Goal: Information Seeking & Learning: Learn about a topic

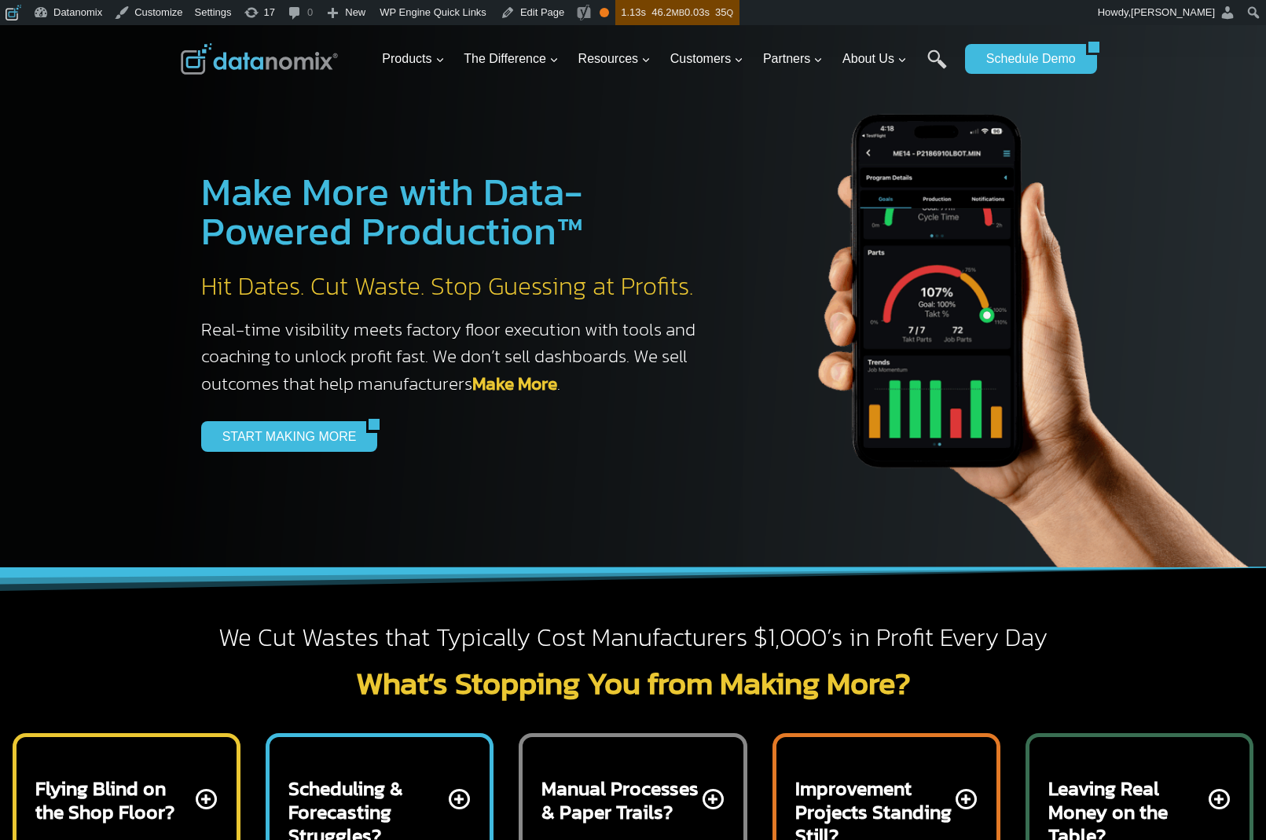
click at [284, 50] on img at bounding box center [259, 58] width 157 height 31
click at [288, 427] on link "START MAKING MORE" at bounding box center [284, 436] width 166 height 30
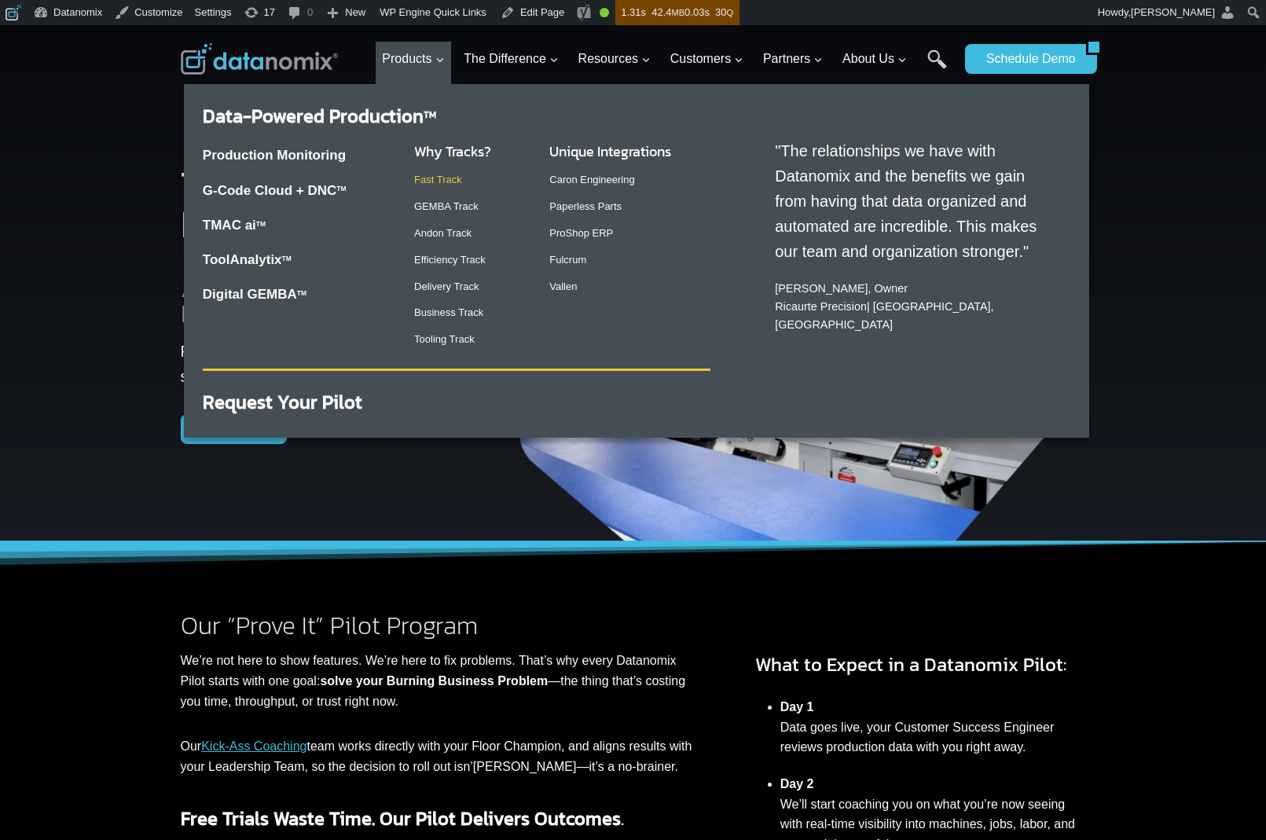
click at [450, 178] on link "Fast Track" at bounding box center [438, 180] width 48 height 12
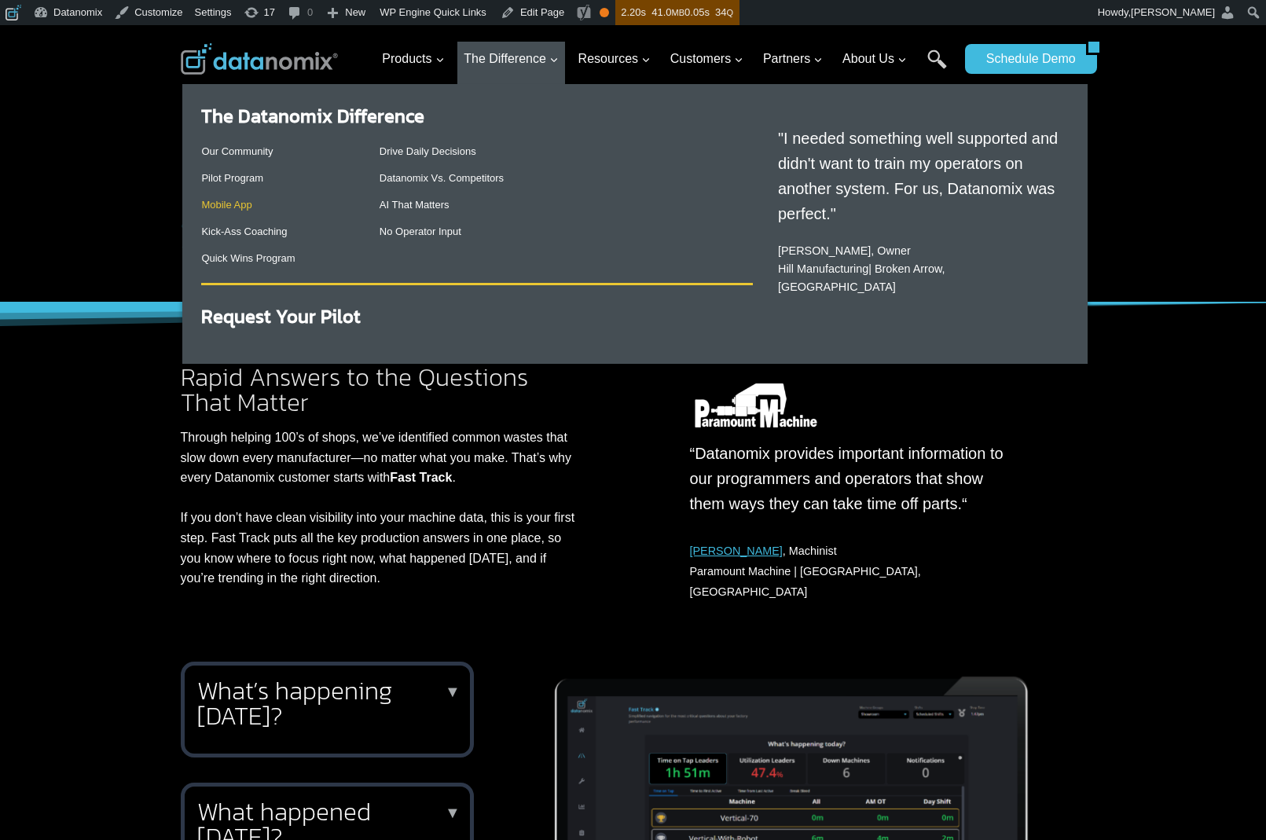
click at [231, 200] on link "Mobile App" at bounding box center [226, 205] width 50 height 12
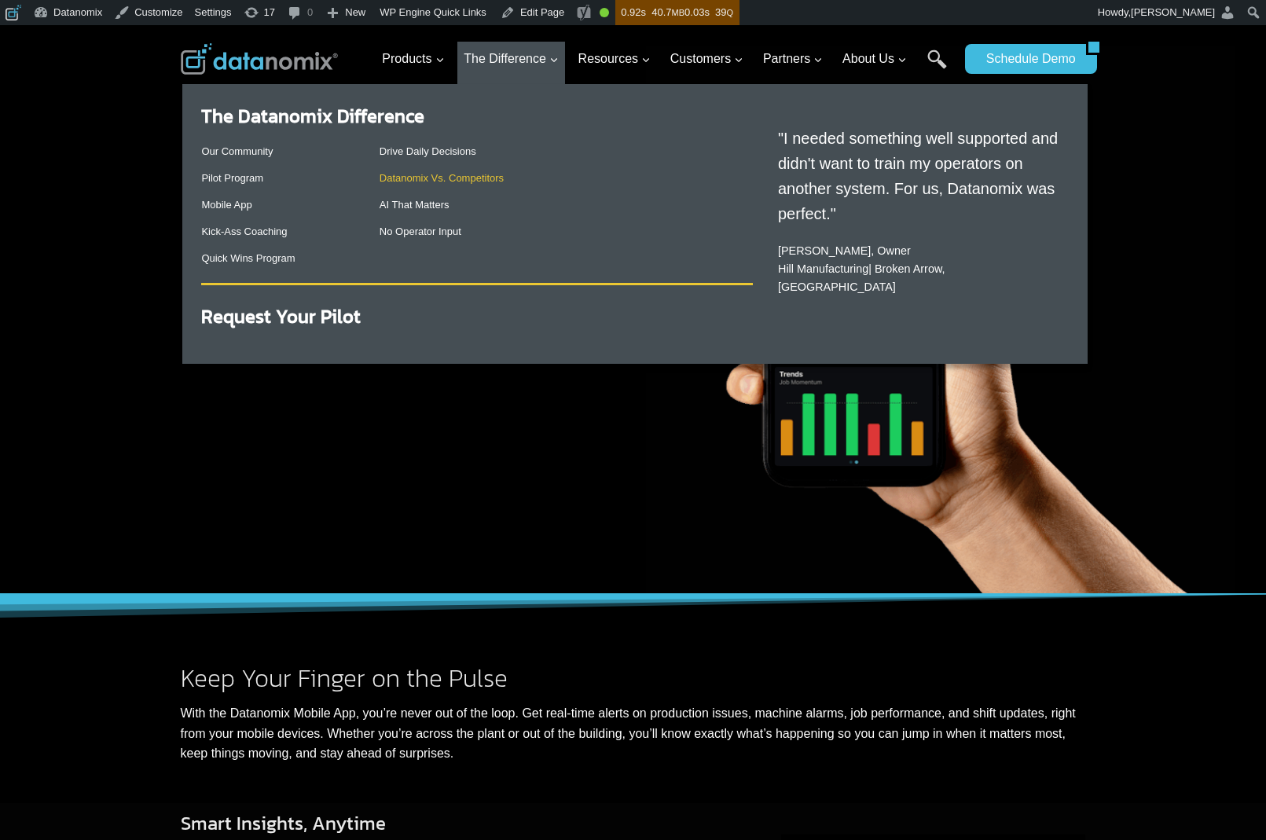
click at [424, 178] on link "Datanomix Vs. Competitors" at bounding box center [442, 178] width 124 height 12
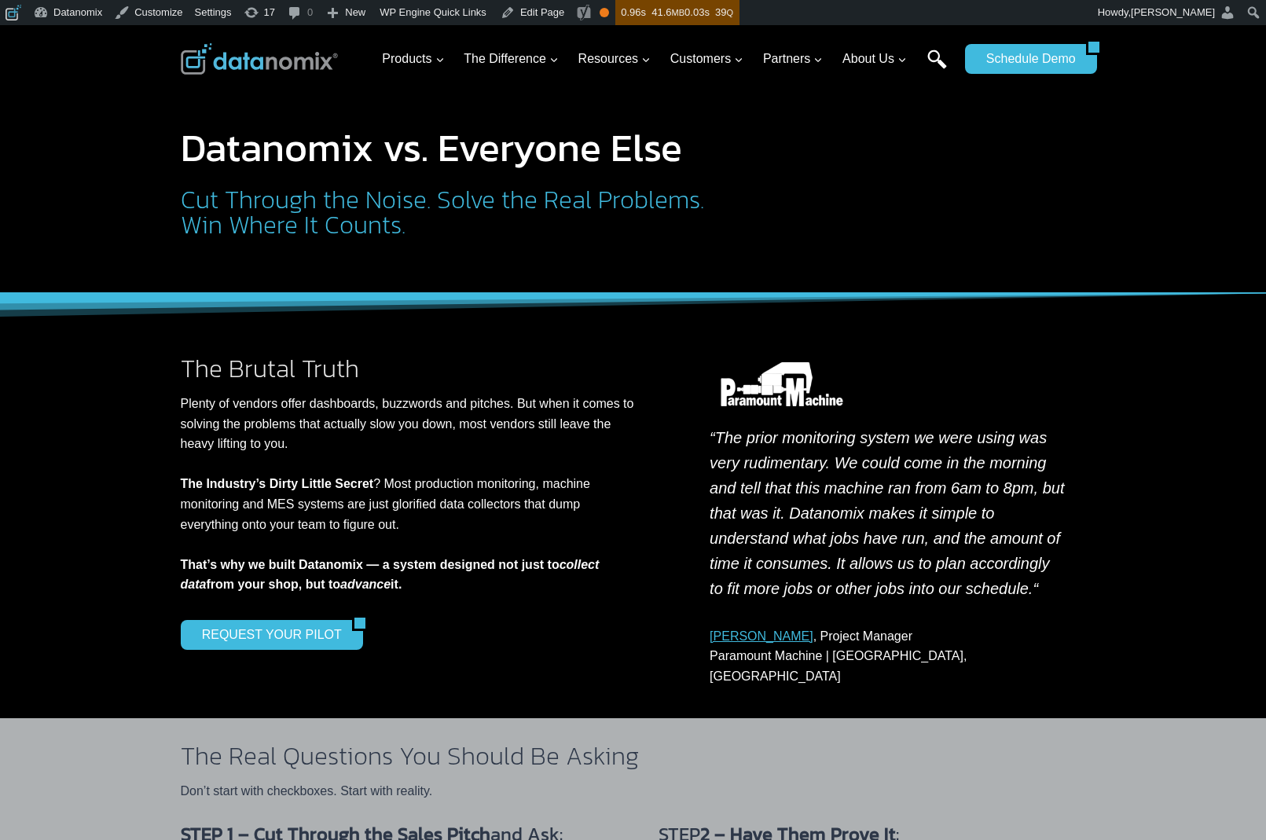
click at [931, 55] on link "Search" at bounding box center [937, 67] width 20 height 35
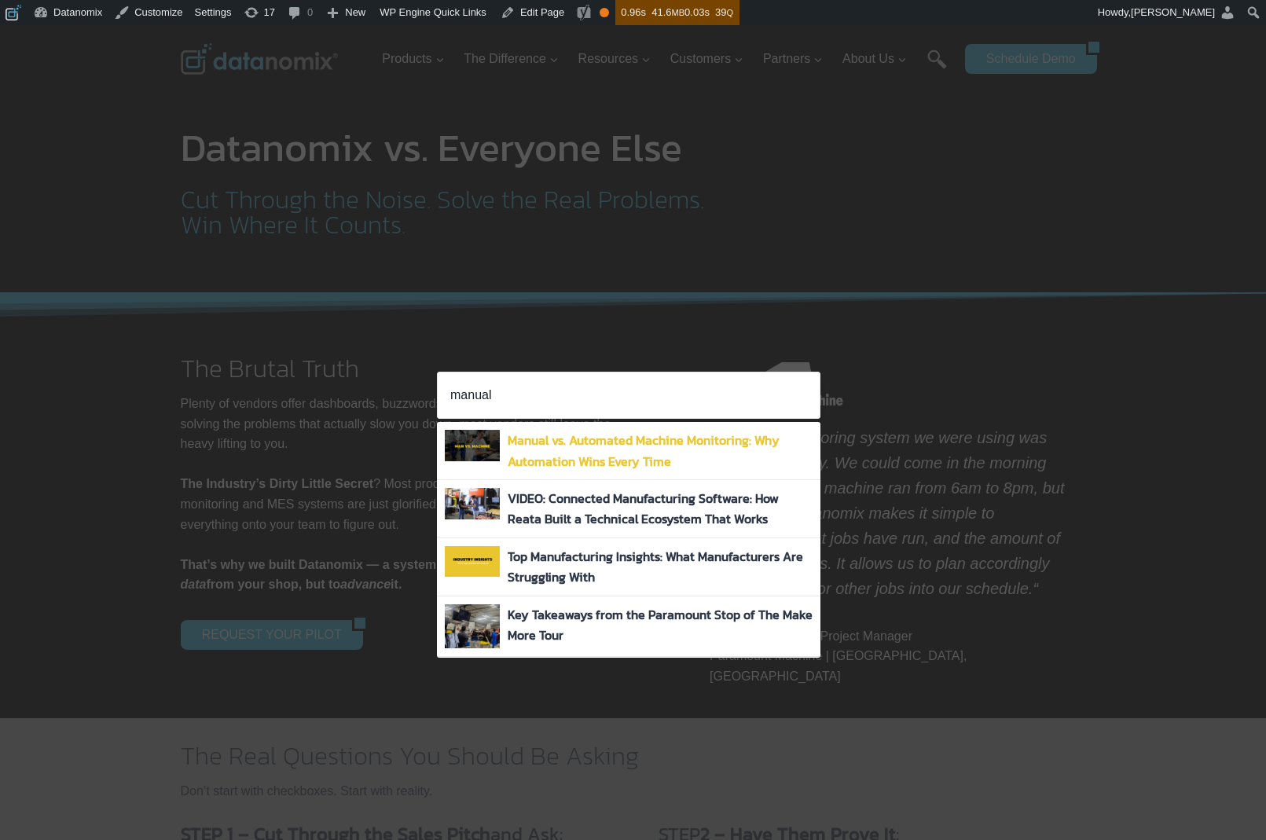
type input "manual"
click at [664, 443] on link "Manual vs. Automated Machine Monitoring: Why Automation Wins Every Time" at bounding box center [644, 450] width 272 height 39
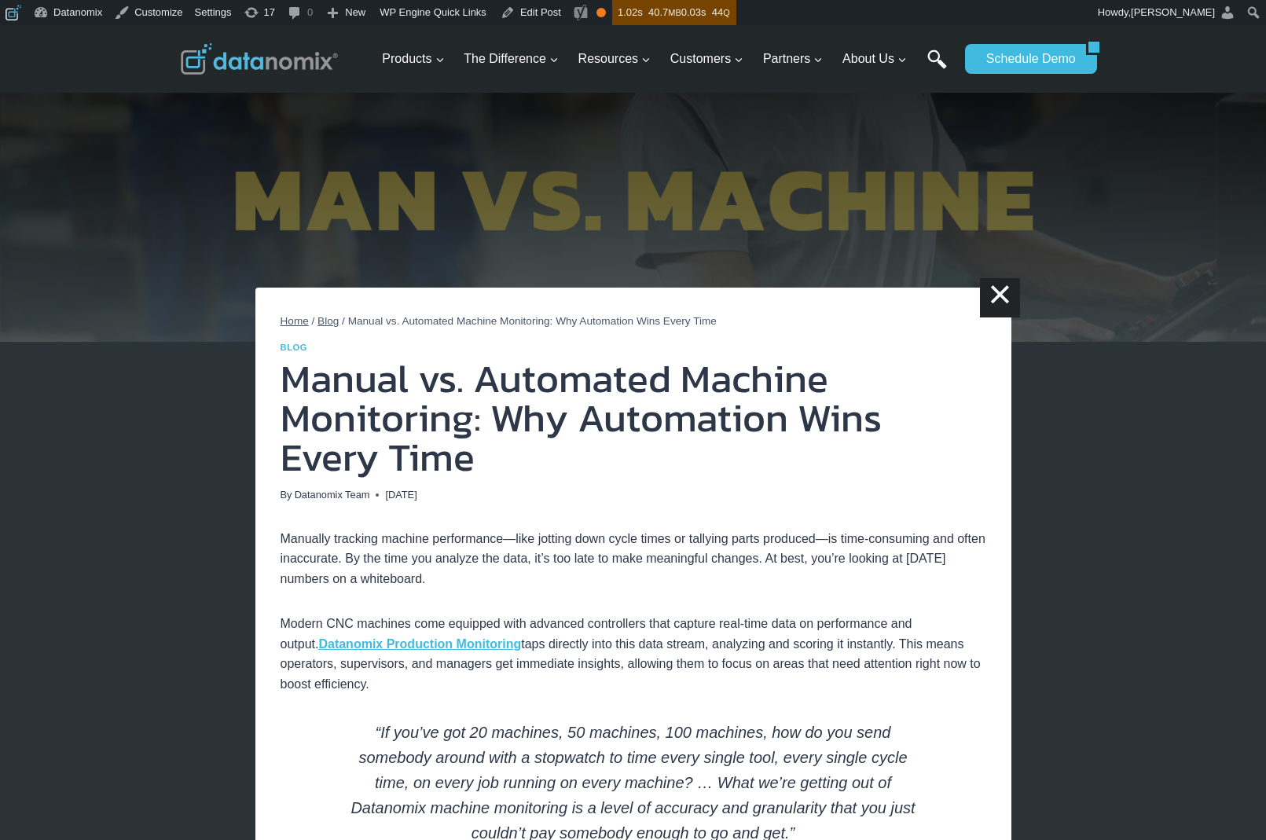
drag, startPoint x: 920, startPoint y: 53, endPoint x: 931, endPoint y: 53, distance: 11.0
click at [920, 54] on ul "Products Expand Data-Powered Production TM Production Monitoring G-Code Cloud +…" at bounding box center [667, 59] width 582 height 51
click at [935, 53] on link "Search" at bounding box center [937, 67] width 20 height 35
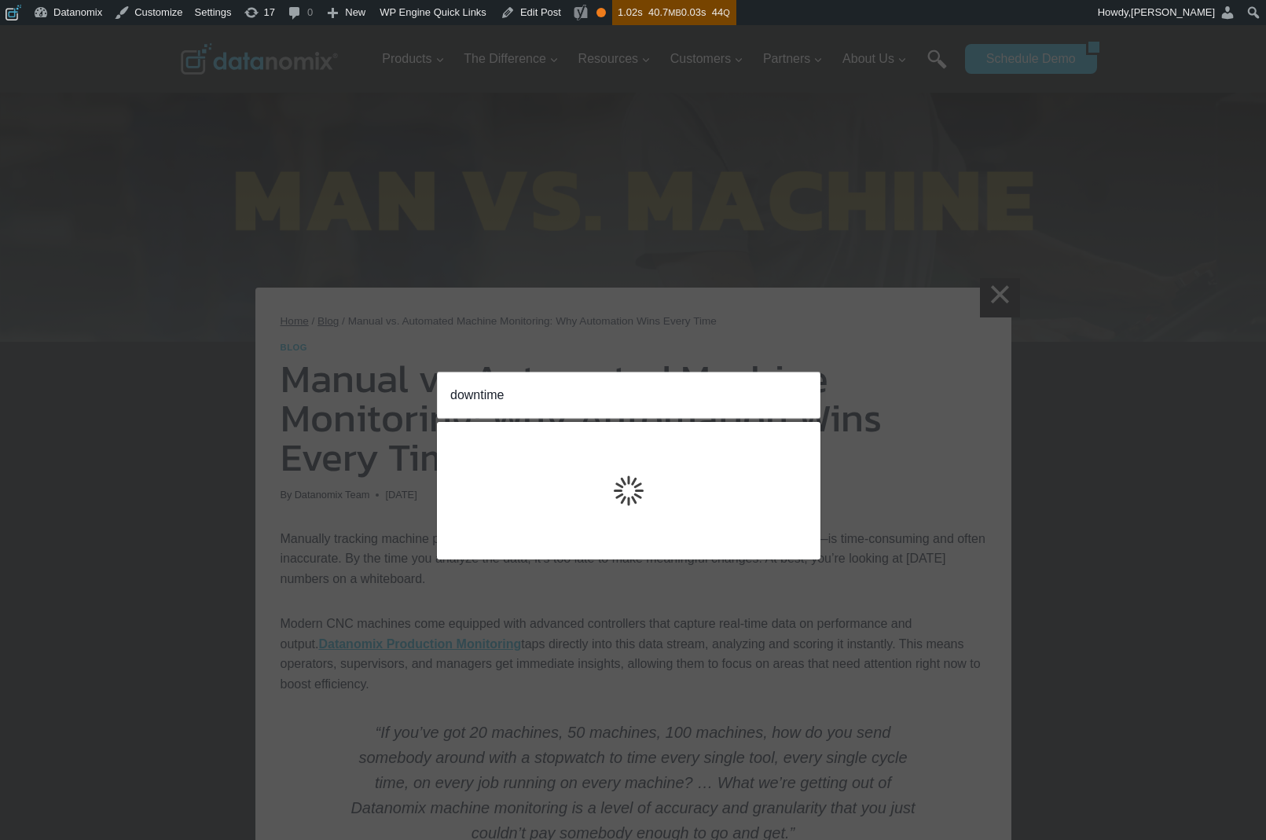
type input "downtime"
click input "Search" at bounding box center [0, 0] width 0 height 0
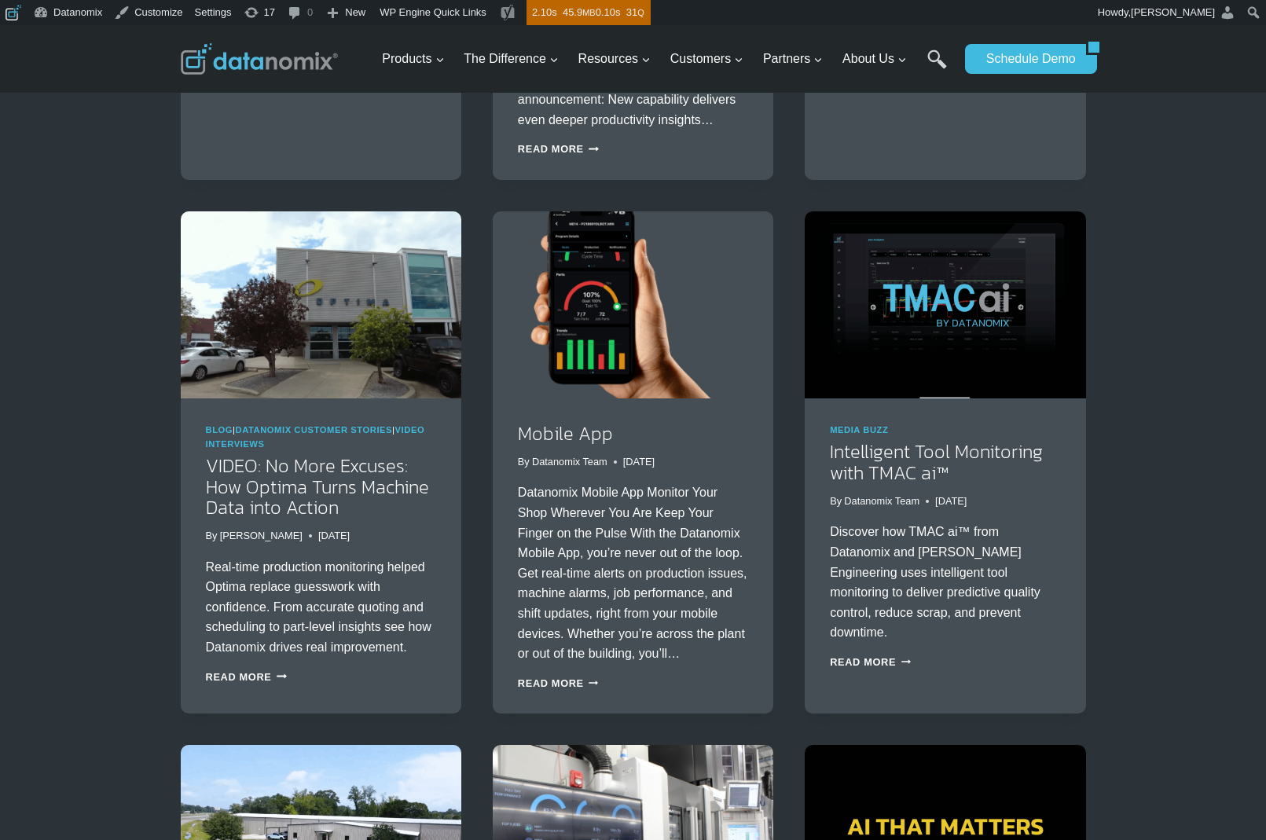
scroll to position [671, 0]
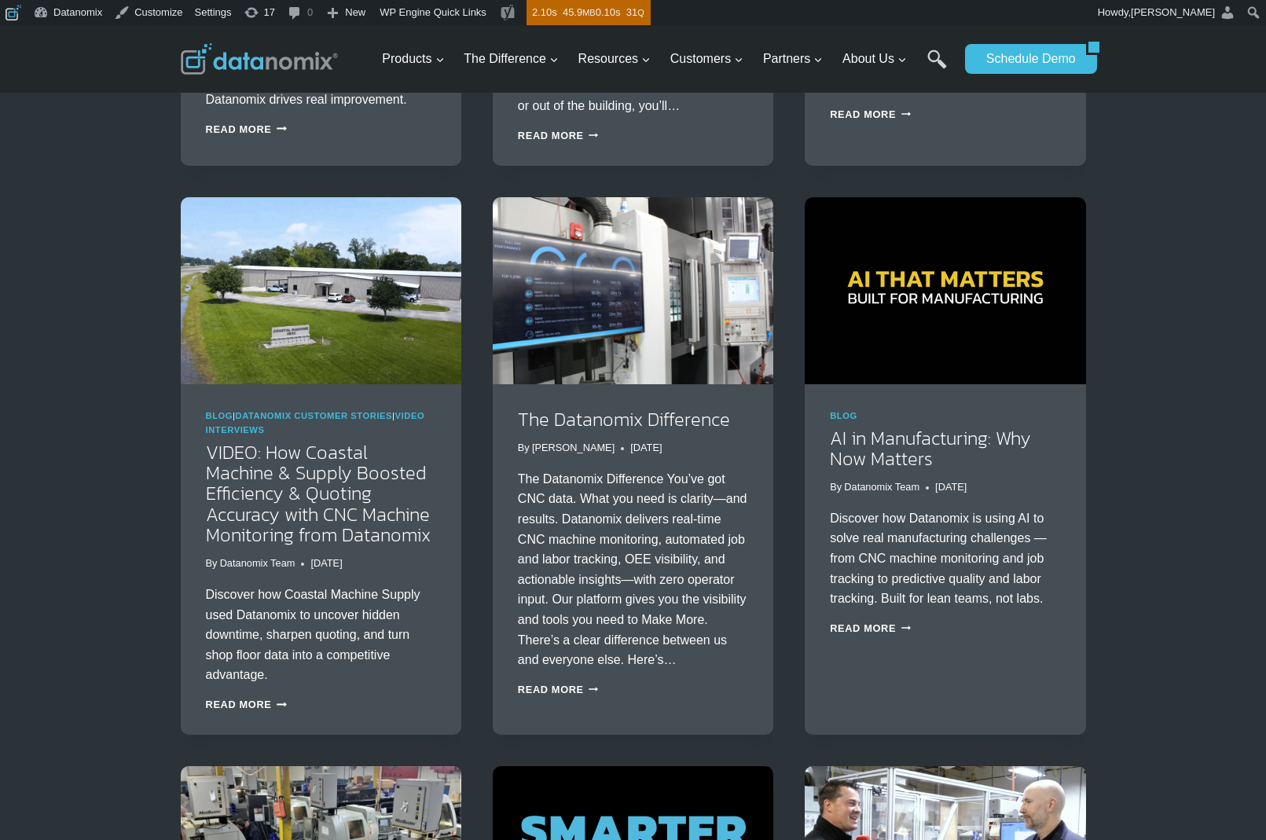
scroll to position [1157, 0]
click at [1116, 485] on div "Search Results for: downtime Webinars WEBINAR: Stop Losing Money: Proven Ways t…" at bounding box center [633, 440] width 1266 height 2969
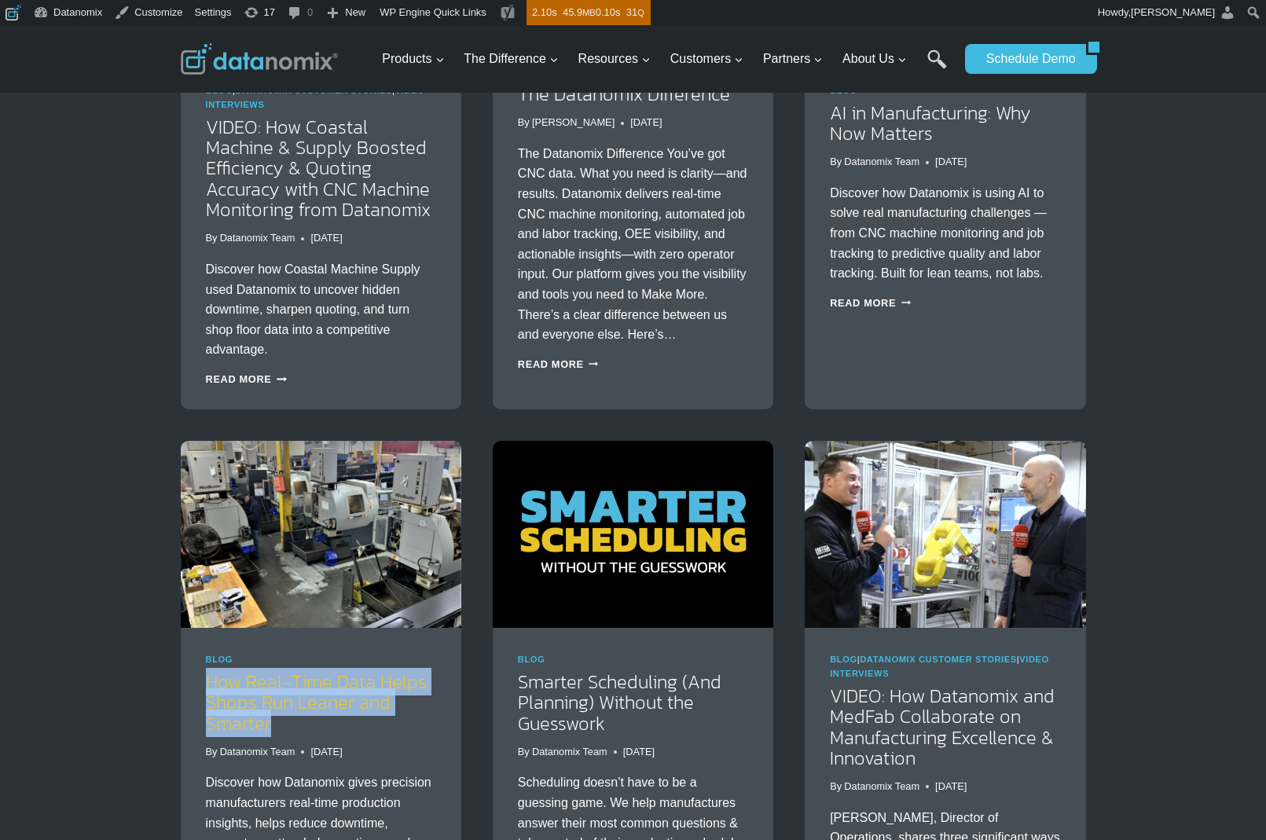
scroll to position [1597, 0]
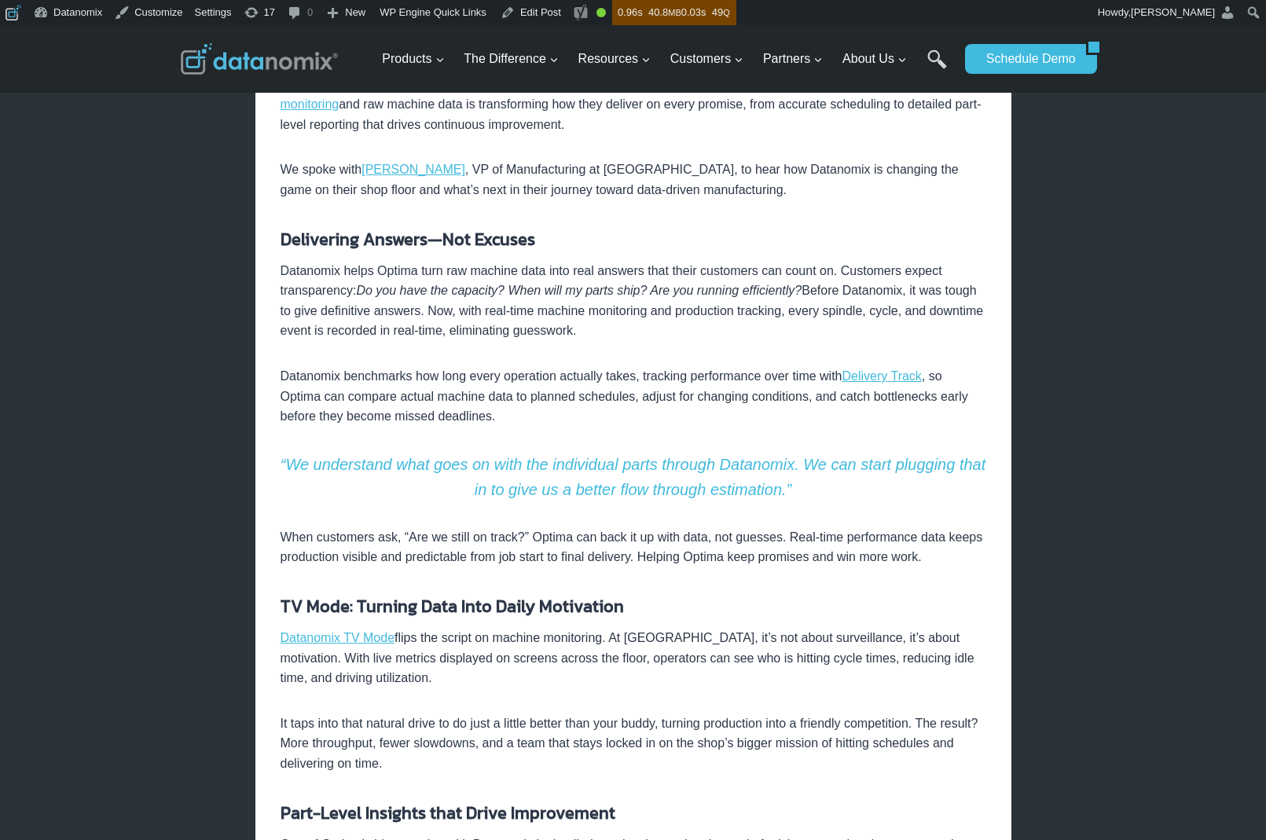
scroll to position [534, 0]
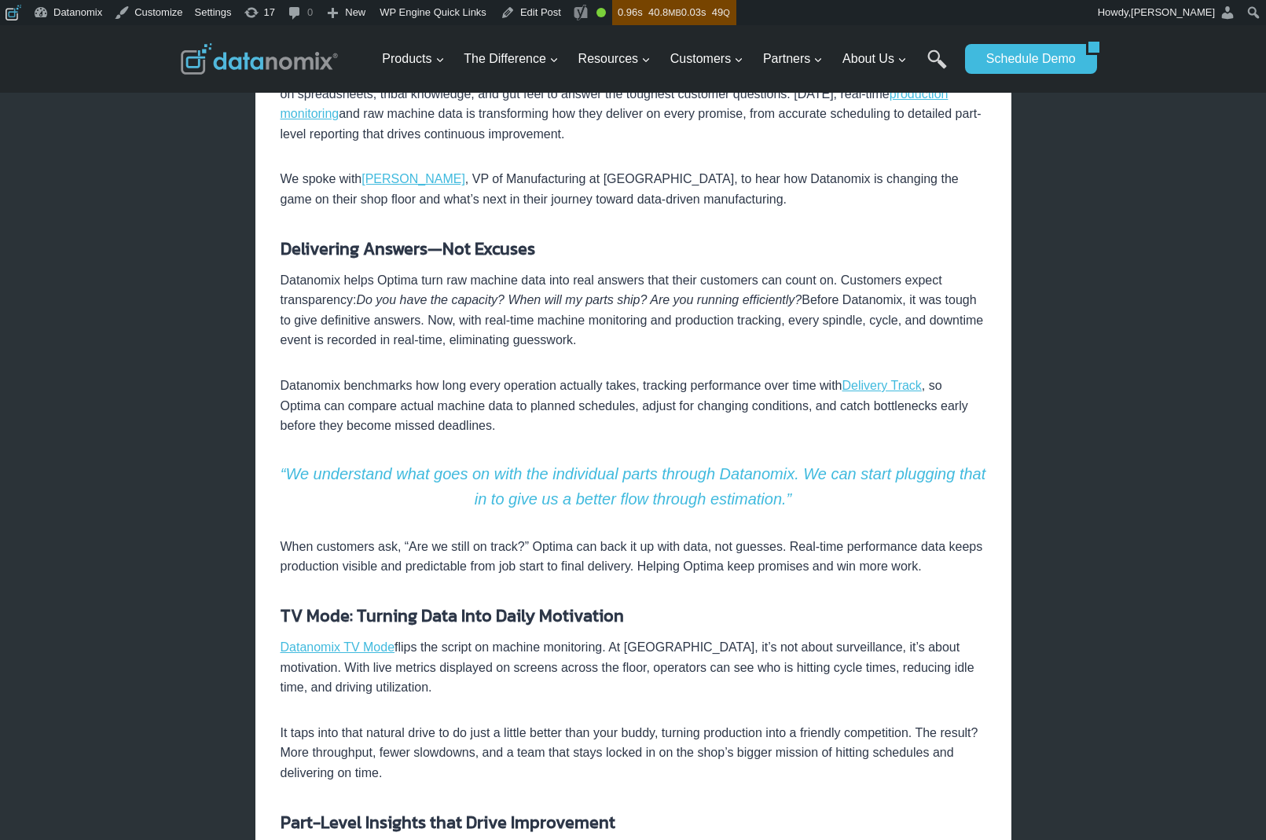
click at [927, 61] on link "Search" at bounding box center [937, 67] width 20 height 35
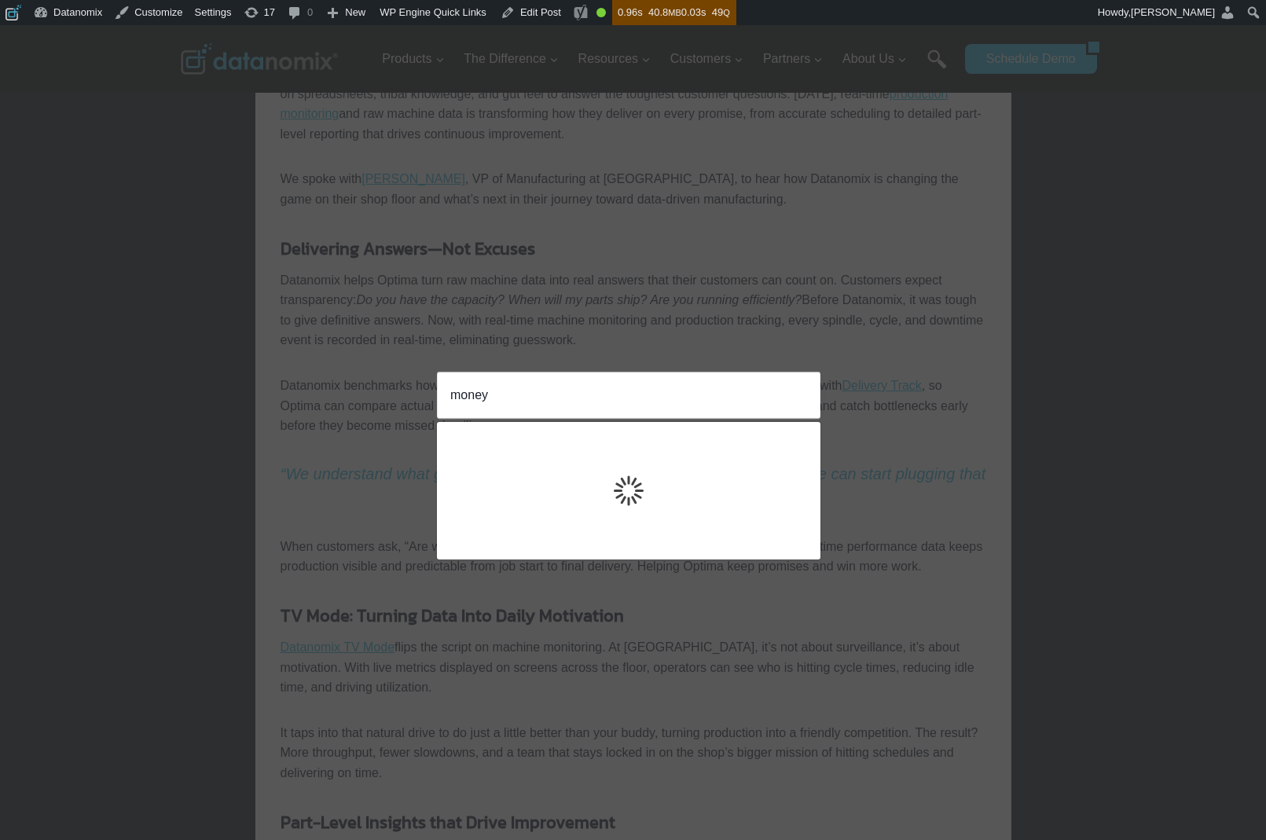
type input "money"
click input "Search" at bounding box center [0, 0] width 0 height 0
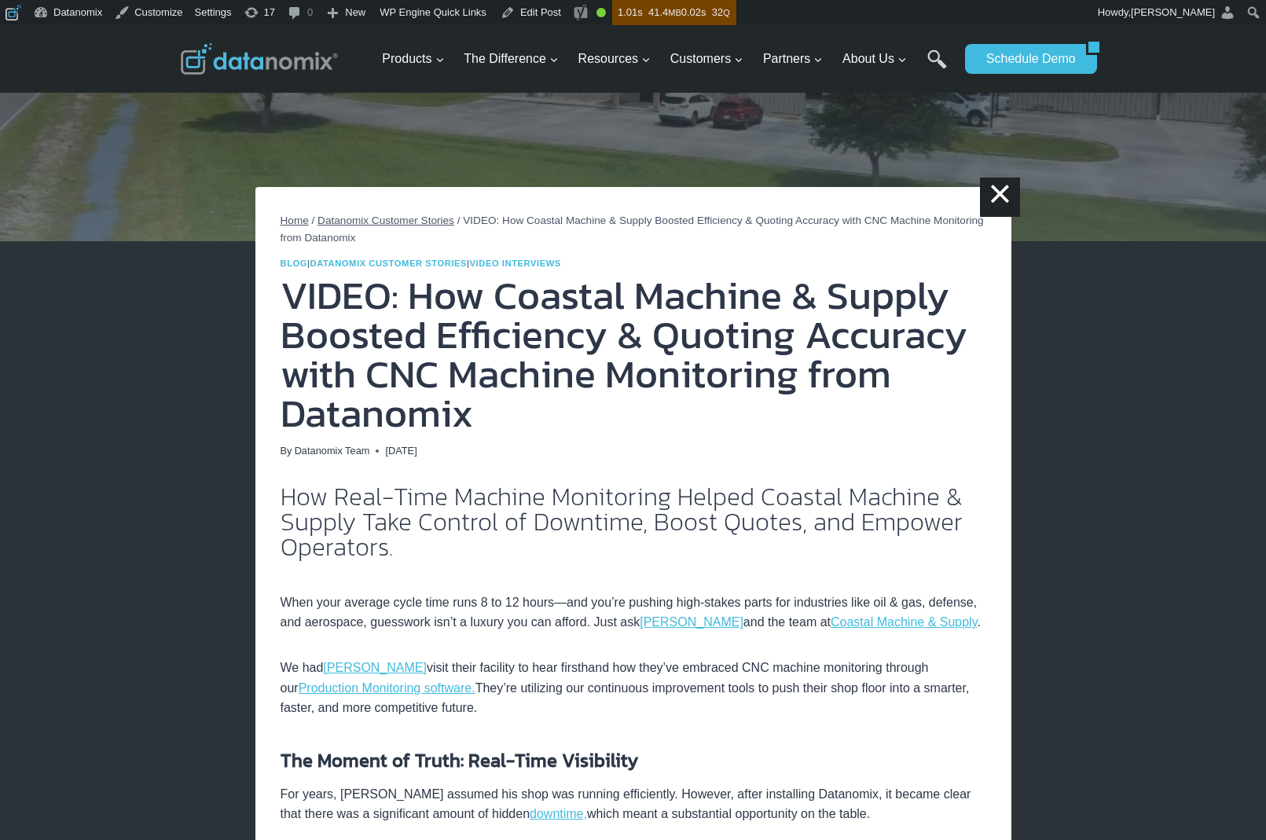
scroll to position [420, 0]
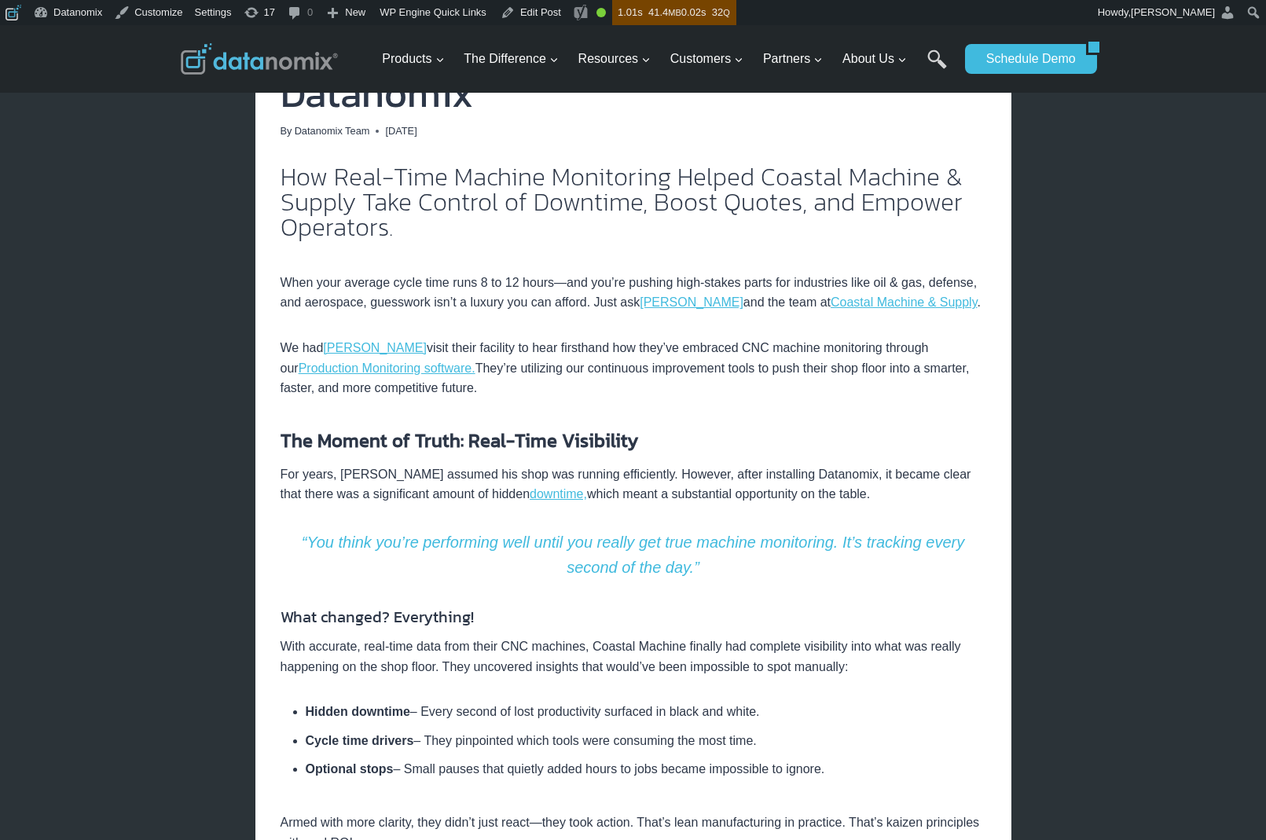
click at [493, 570] on em "“You think you’re performing well until you really get true machine monitoring.…" at bounding box center [633, 555] width 663 height 42
click at [496, 579] on p "“You think you’re performing well until you really get true machine monitoring.…" at bounding box center [634, 555] width 706 height 50
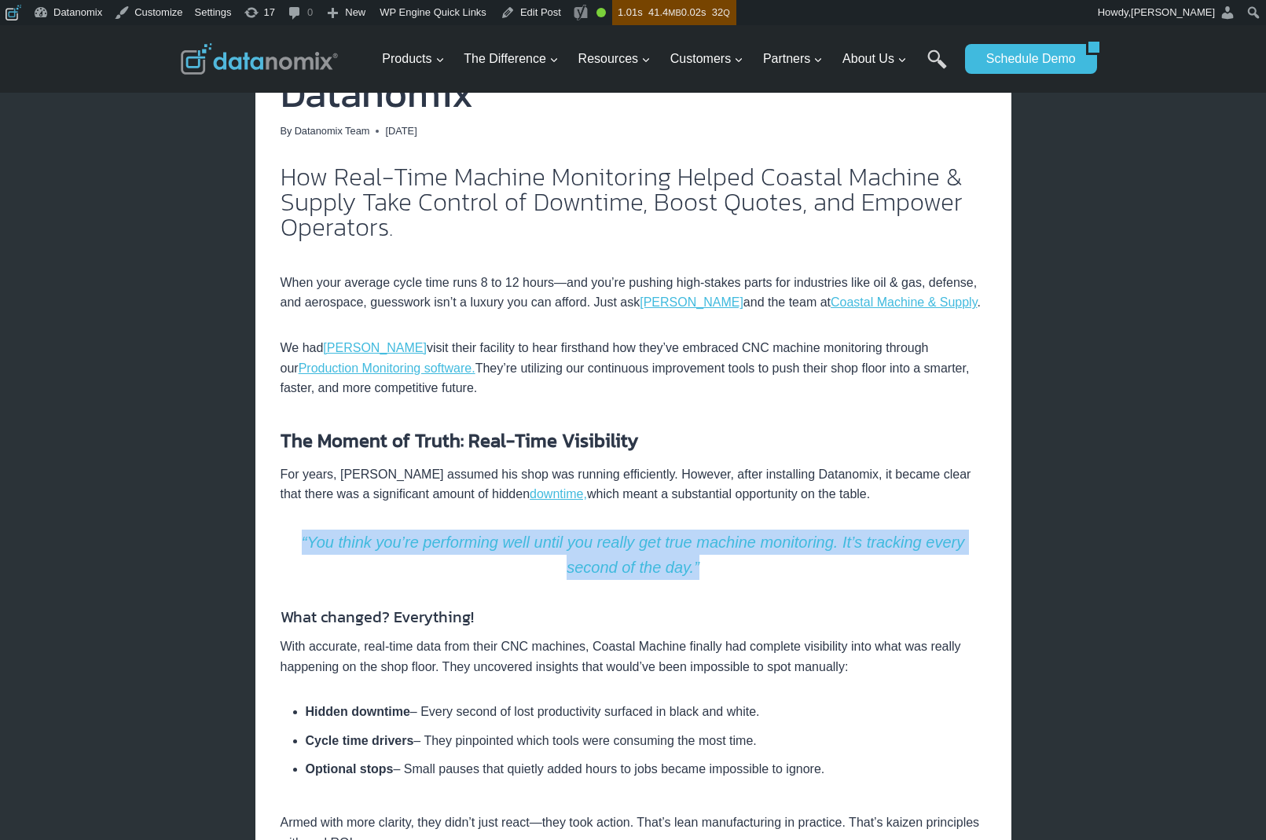
drag, startPoint x: 298, startPoint y: 563, endPoint x: 779, endPoint y: 593, distance: 481.9
click at [779, 580] on p "“You think you’re performing well until you really get true machine monitoring.…" at bounding box center [634, 555] width 706 height 50
copy em "“You think you’re performing well until you really get true machine monitoring.…"
click at [555, 17] on link "Edit Post" at bounding box center [530, 12] width 73 height 25
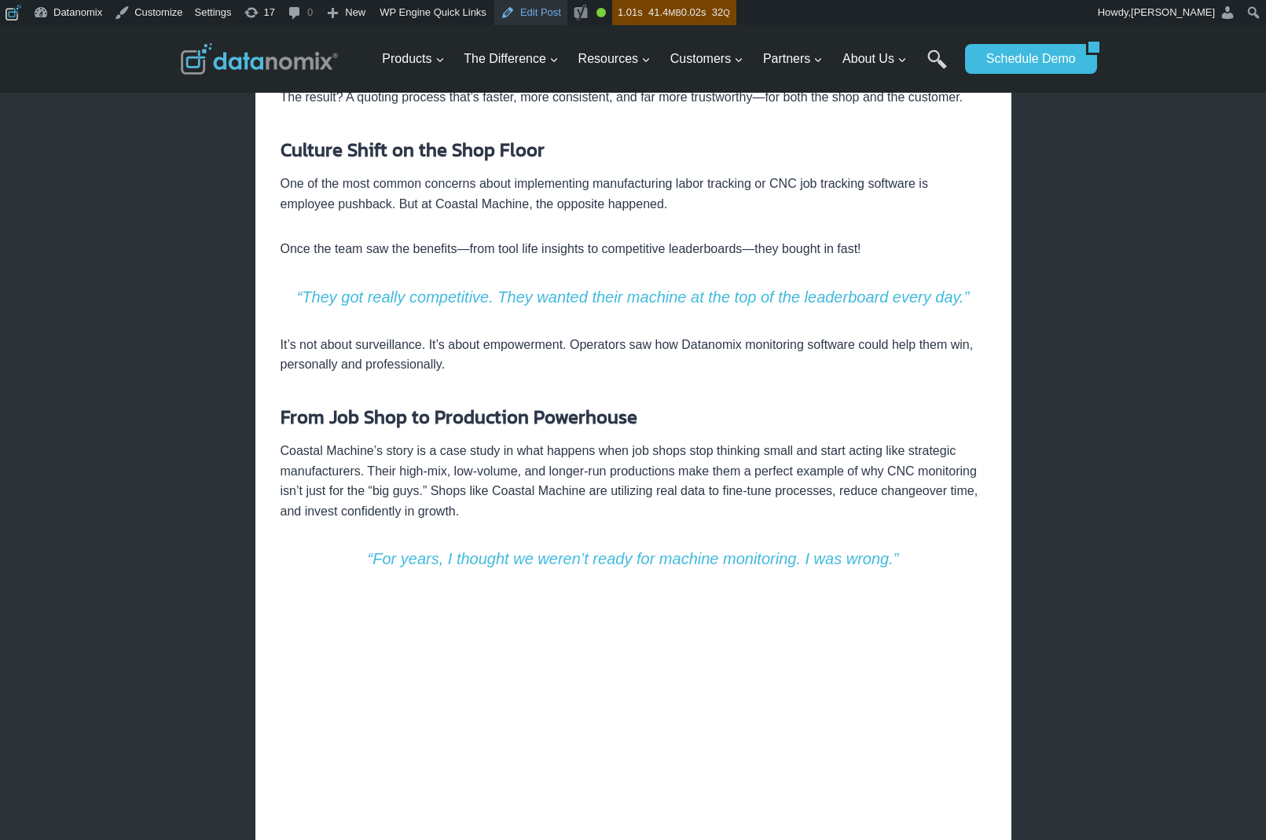
scroll to position [1474, 0]
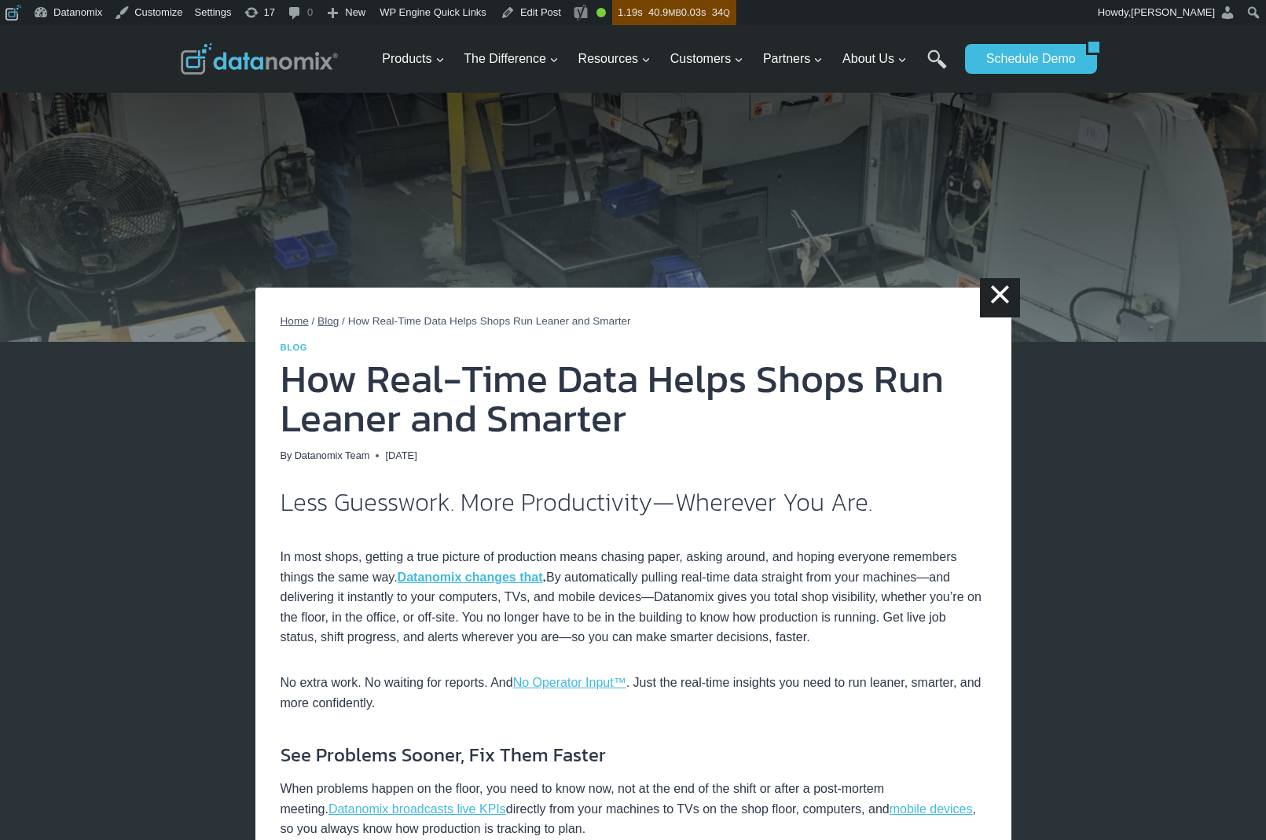
click at [1144, 272] on img at bounding box center [633, 183] width 1266 height 317
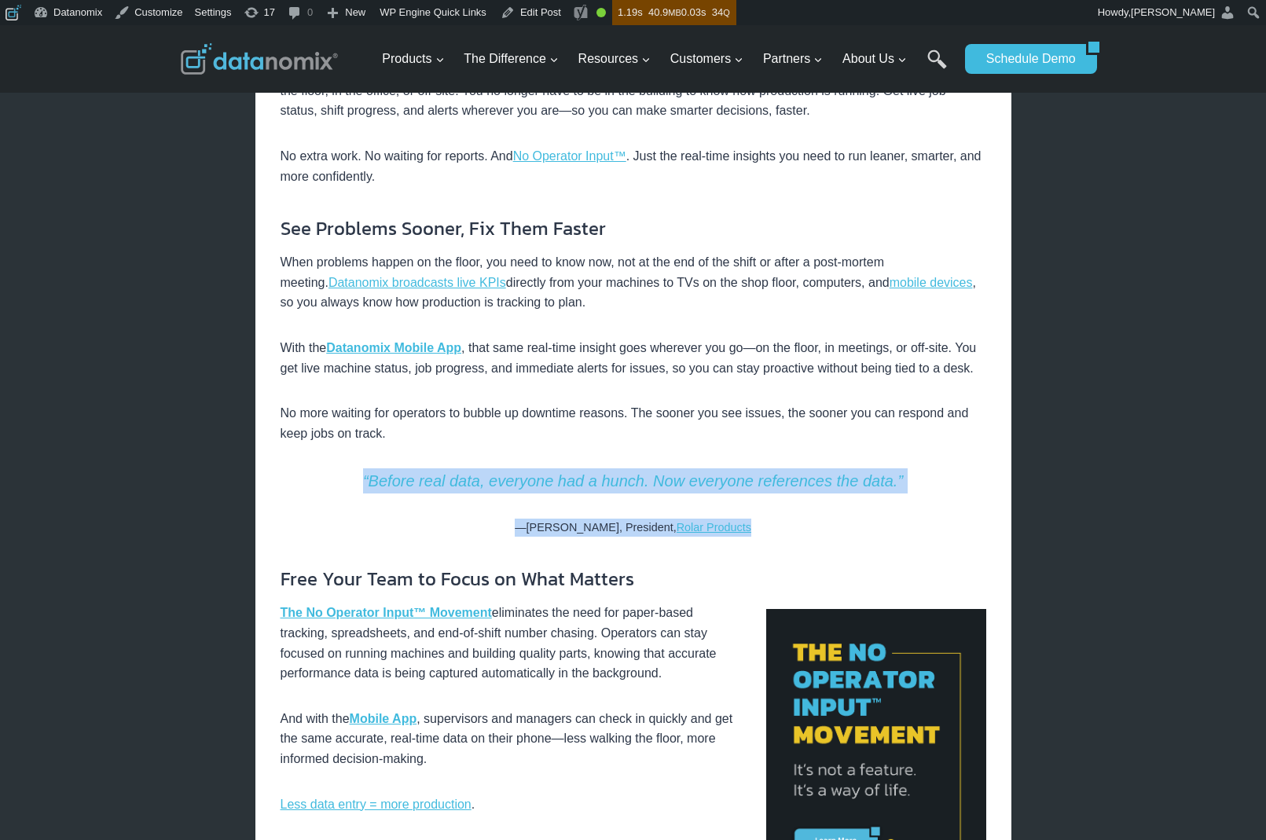
drag, startPoint x: 514, startPoint y: 530, endPoint x: 348, endPoint y: 501, distance: 168.2
click at [348, 501] on div "Less Guesswork. More Productivity—Wherever You Are. In most shops, getting a tr…" at bounding box center [634, 846] width 706 height 1767
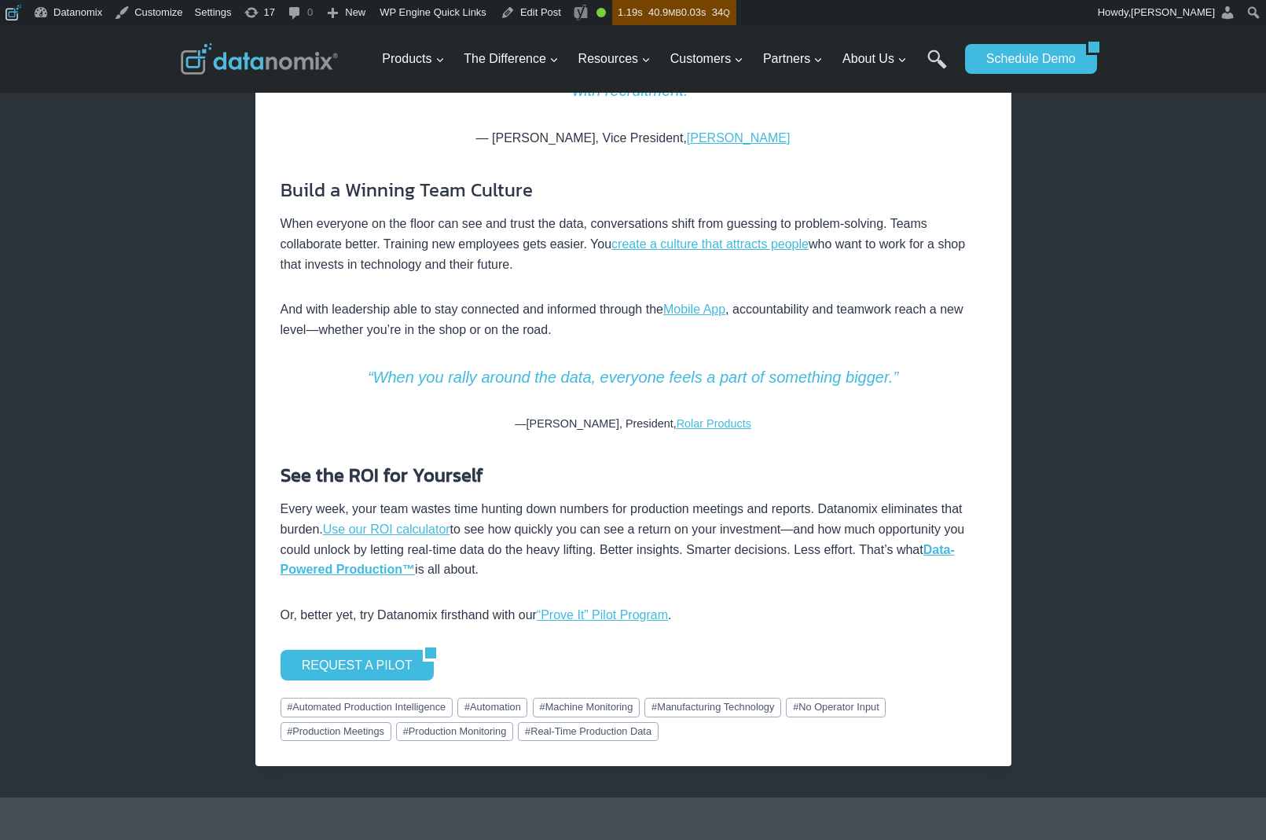
scroll to position [1787, 0]
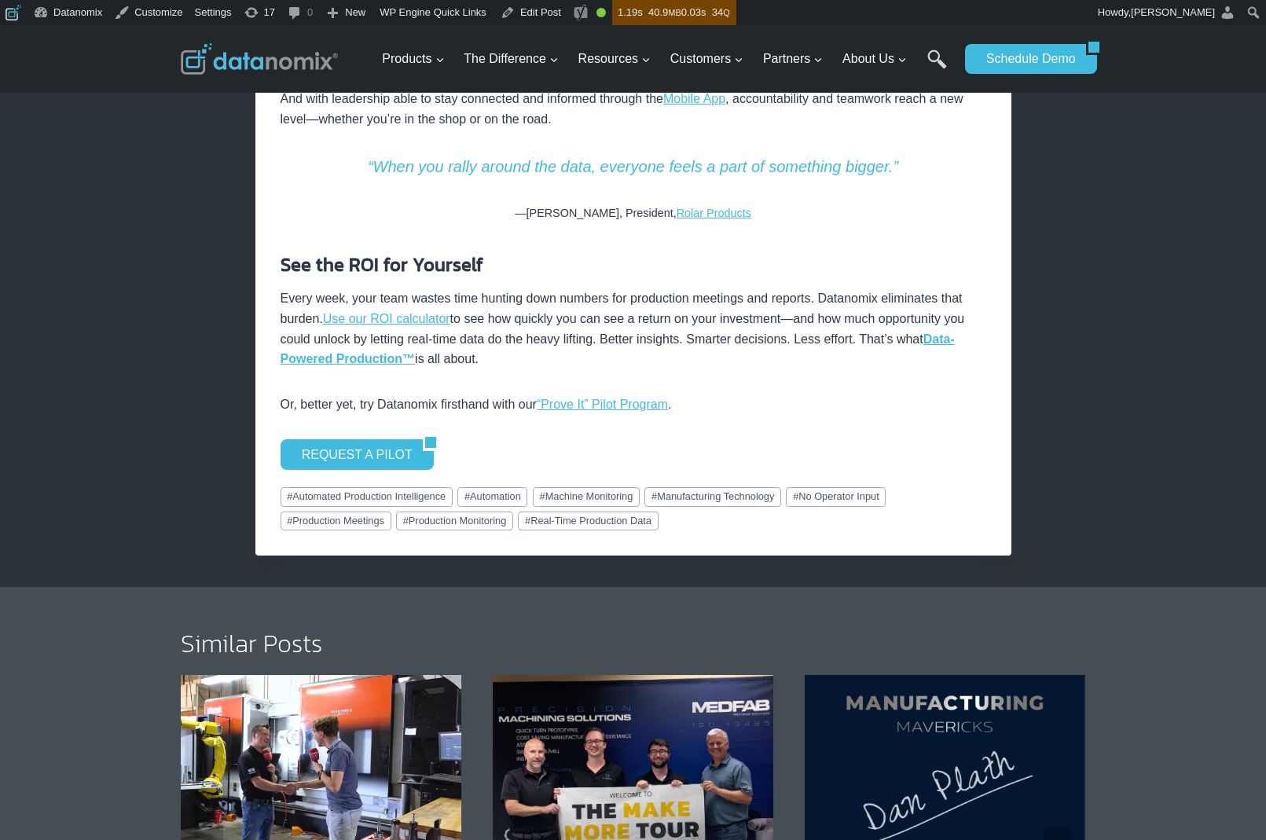
click at [558, 349] on p "Every week, your team wastes time hunting down numbers for production meetings …" at bounding box center [634, 328] width 706 height 80
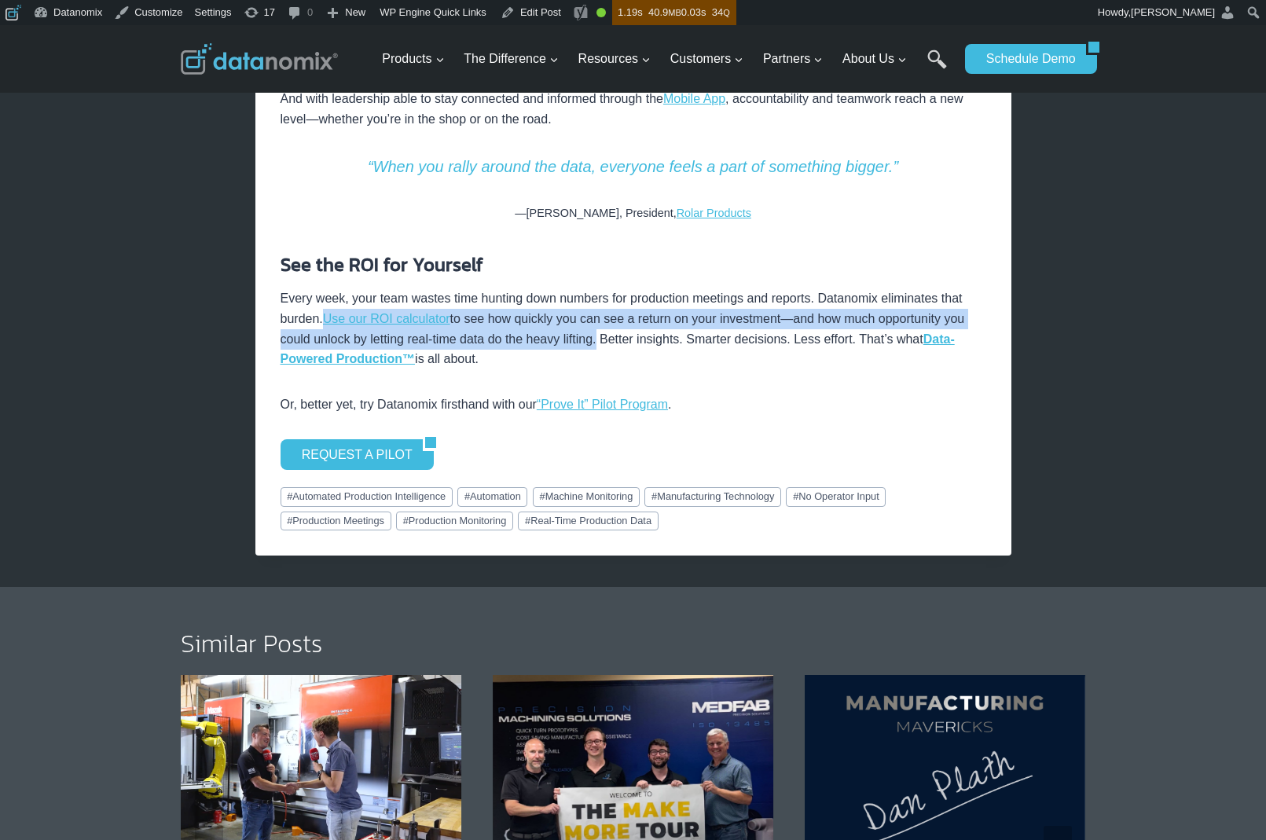
drag, startPoint x: 325, startPoint y: 340, endPoint x: 604, endPoint y: 359, distance: 279.7
click at [604, 359] on p "Every week, your team wastes time hunting down numbers for production meetings …" at bounding box center [634, 328] width 706 height 80
copy p "Use our ROI calculator to see how quickly you can see a return on your investme…"
drag, startPoint x: 1187, startPoint y: 199, endPoint x: 1188, endPoint y: 133, distance: 66.0
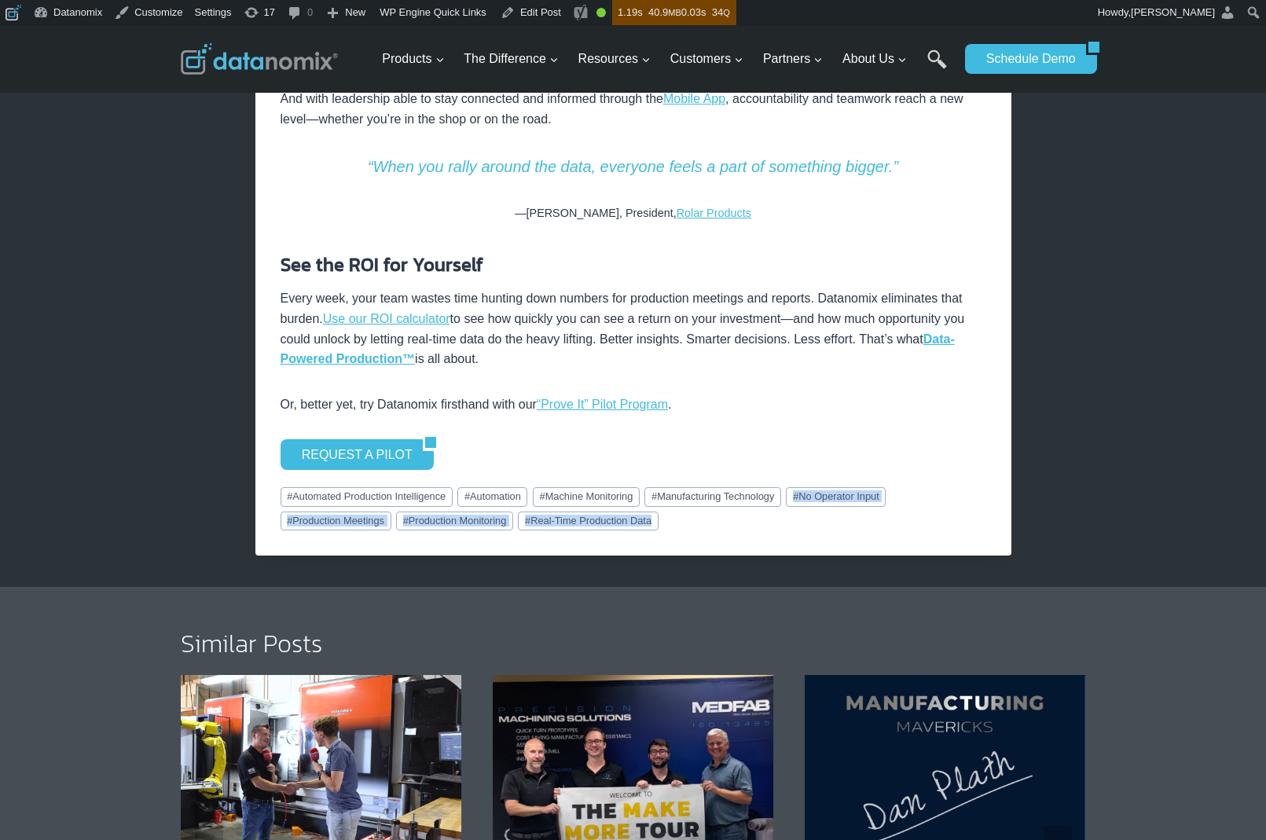
drag, startPoint x: 704, startPoint y: 544, endPoint x: 549, endPoint y: 561, distance: 155.8
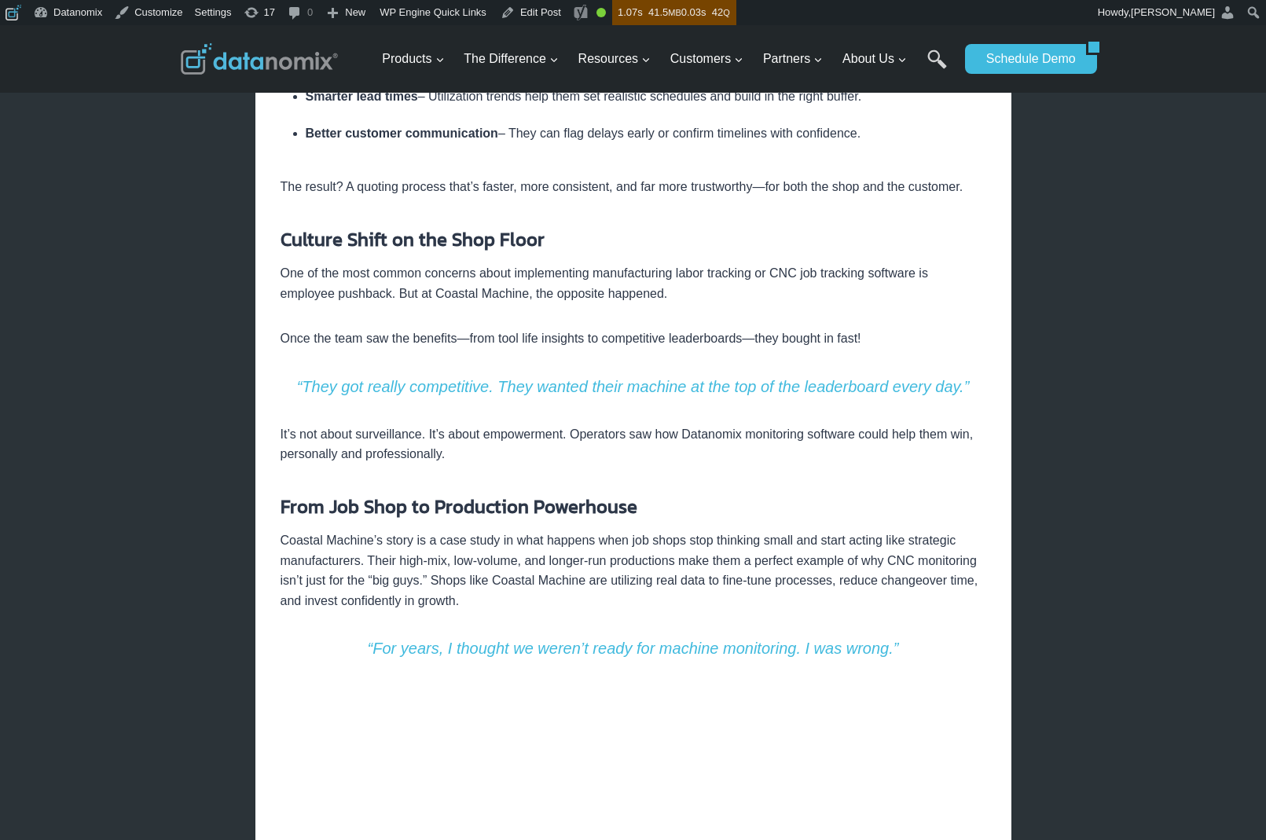
scroll to position [1408, 0]
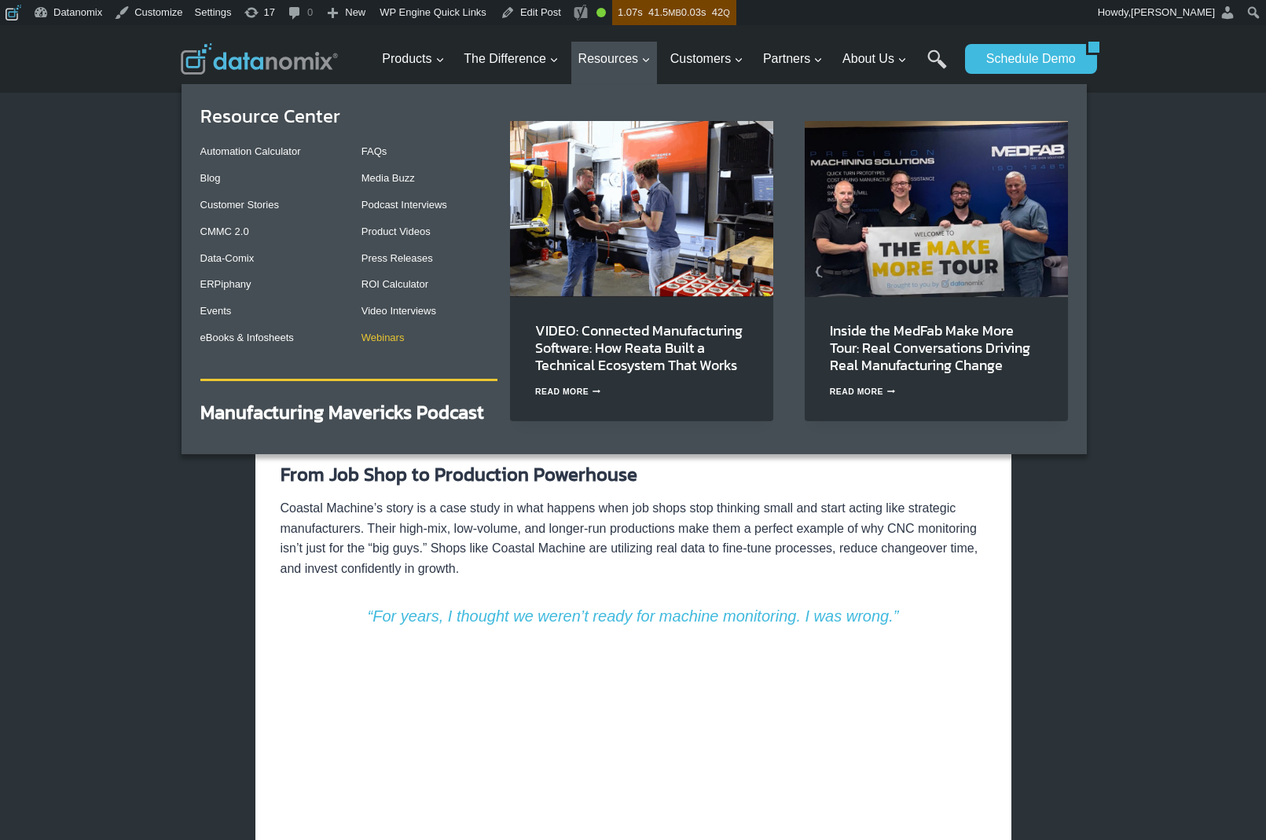
click at [389, 338] on link "Webinars" at bounding box center [383, 338] width 43 height 12
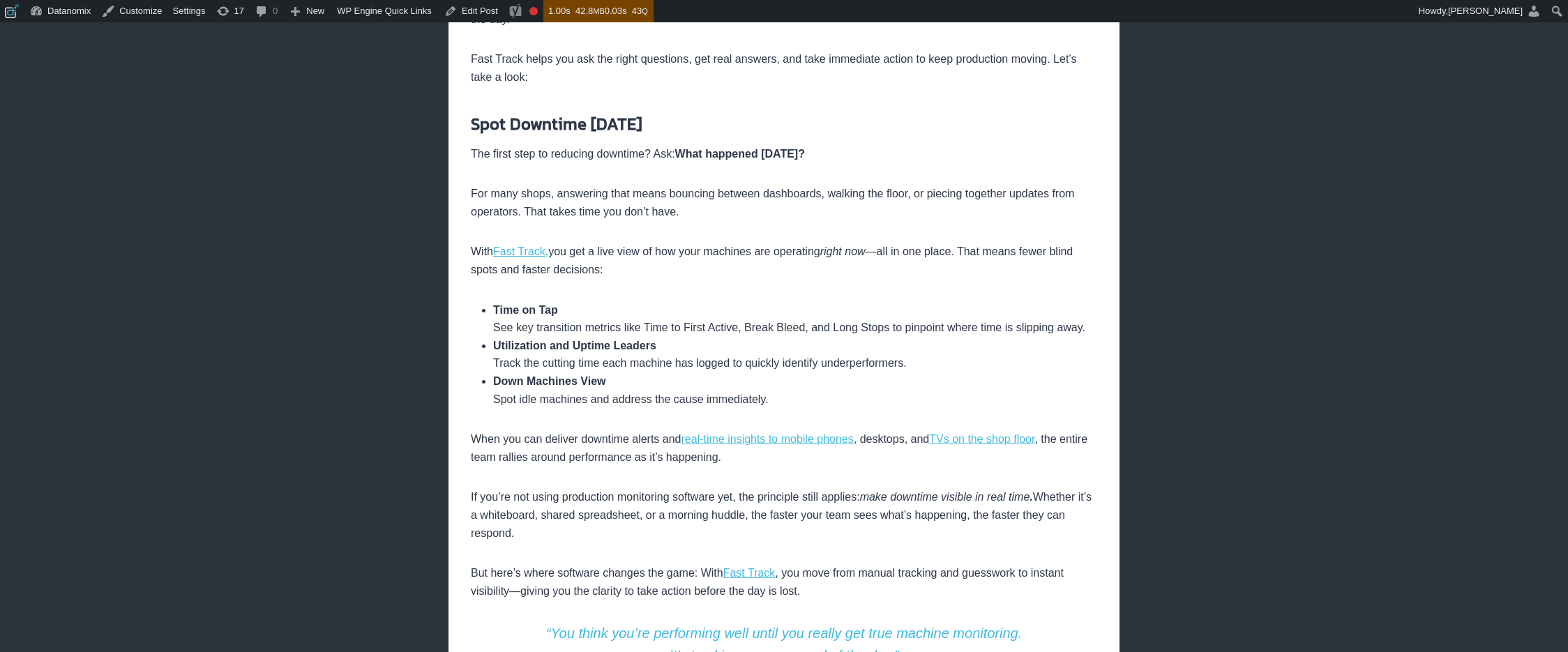
scroll to position [396, 0]
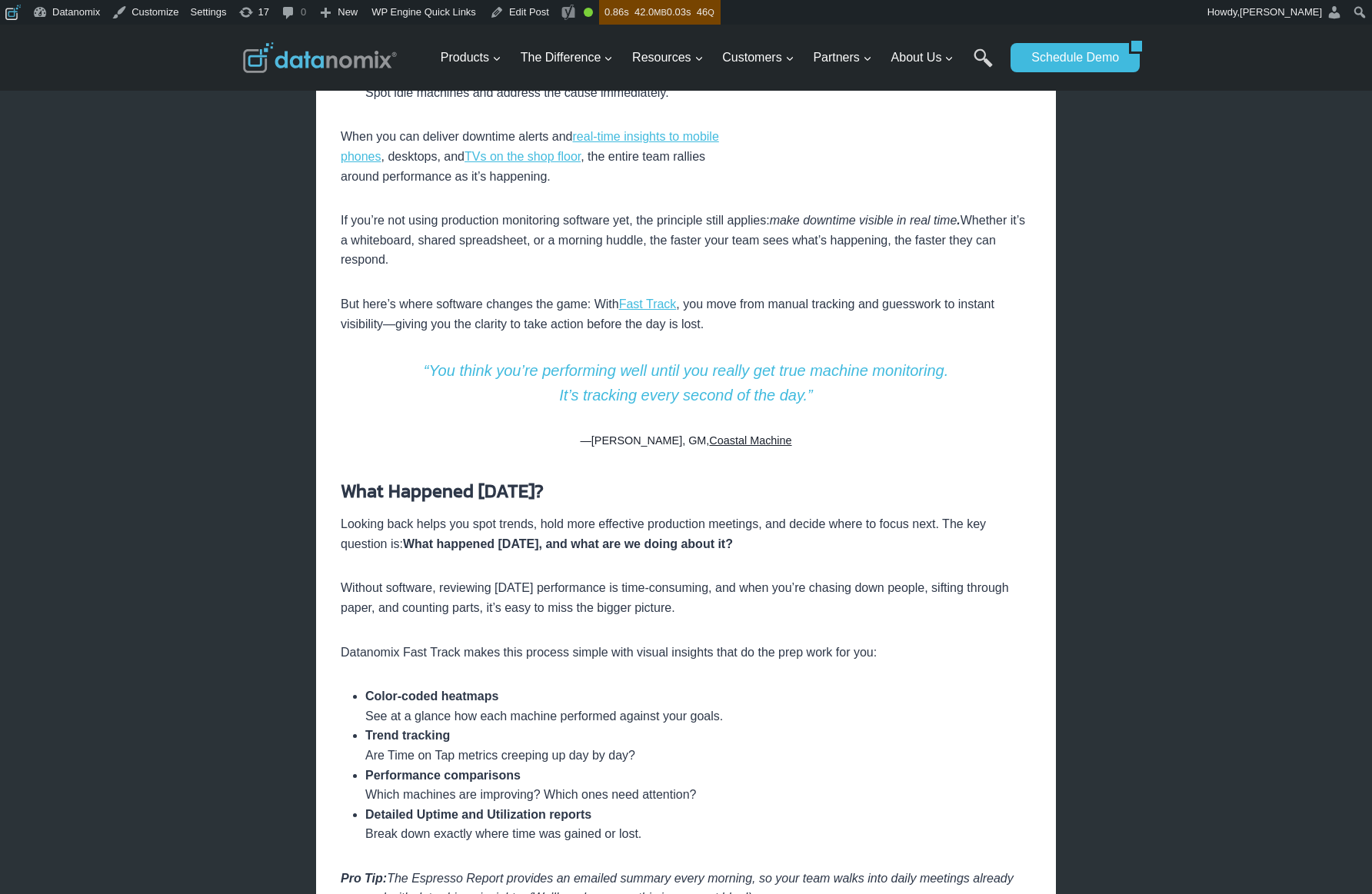
scroll to position [690, 0]
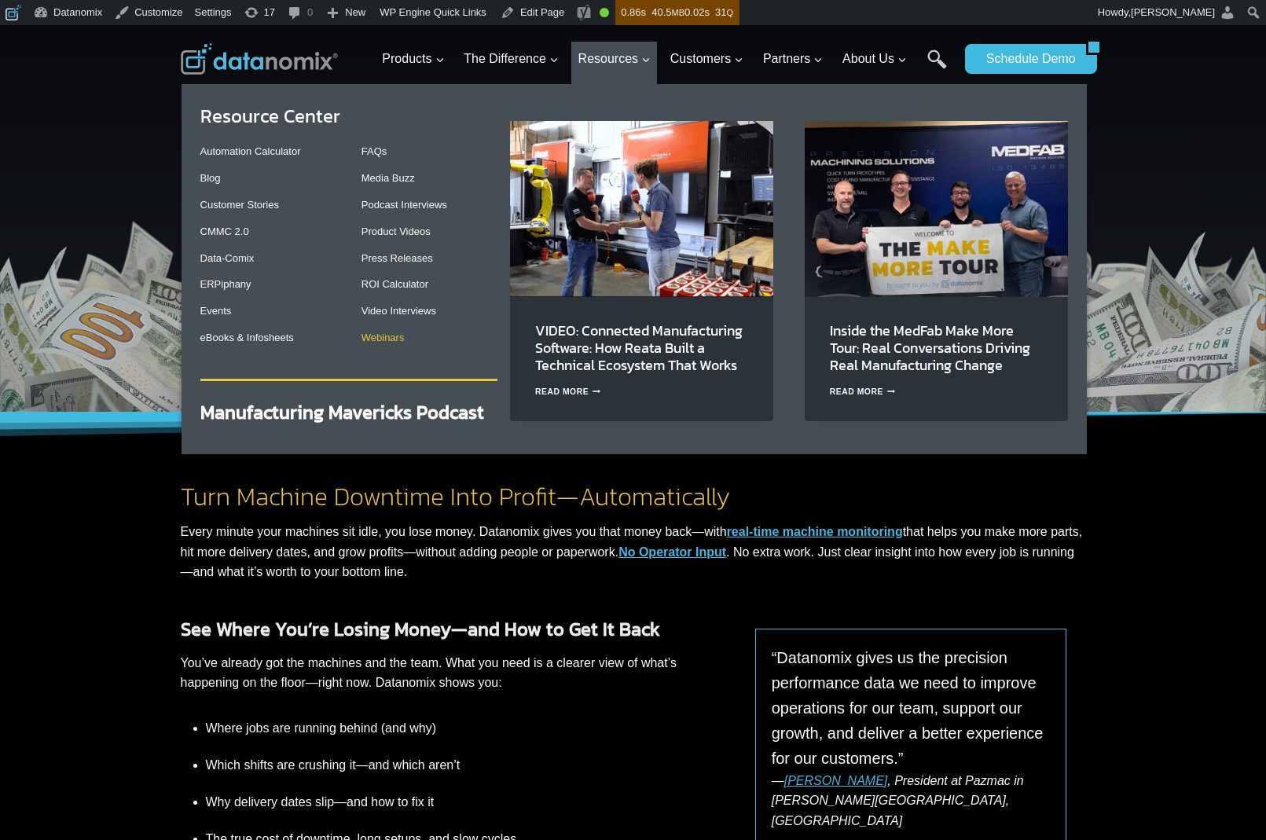
click at [400, 339] on link "Webinars" at bounding box center [383, 338] width 43 height 12
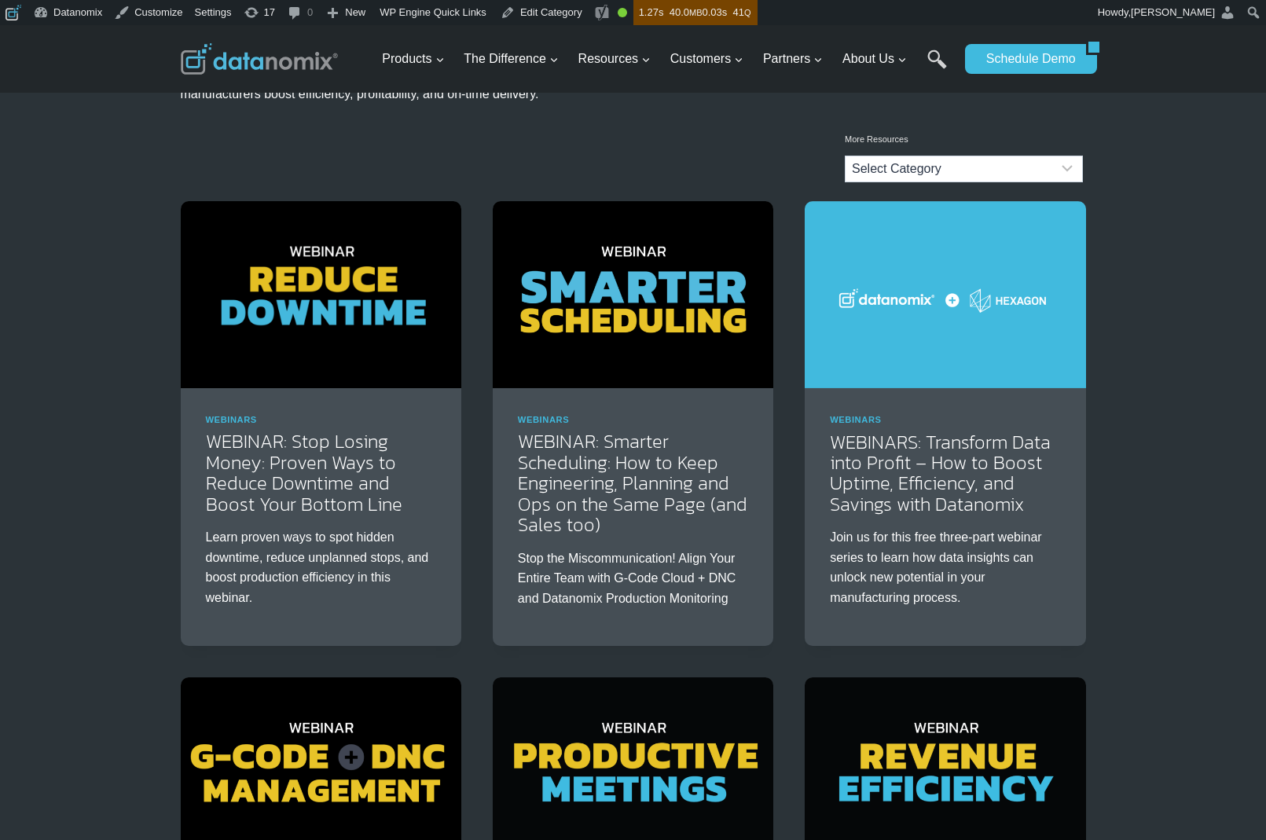
scroll to position [119, 0]
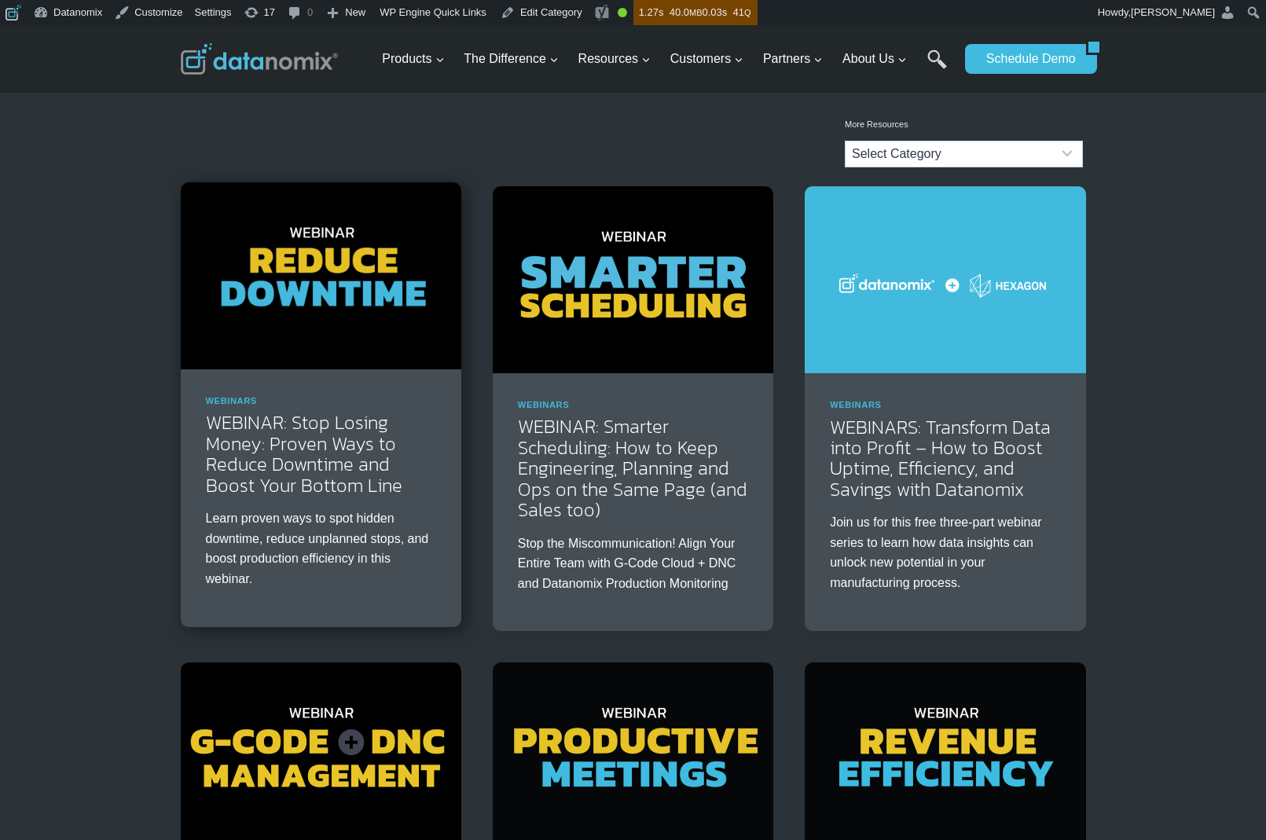
click at [292, 251] on img at bounding box center [321, 275] width 281 height 187
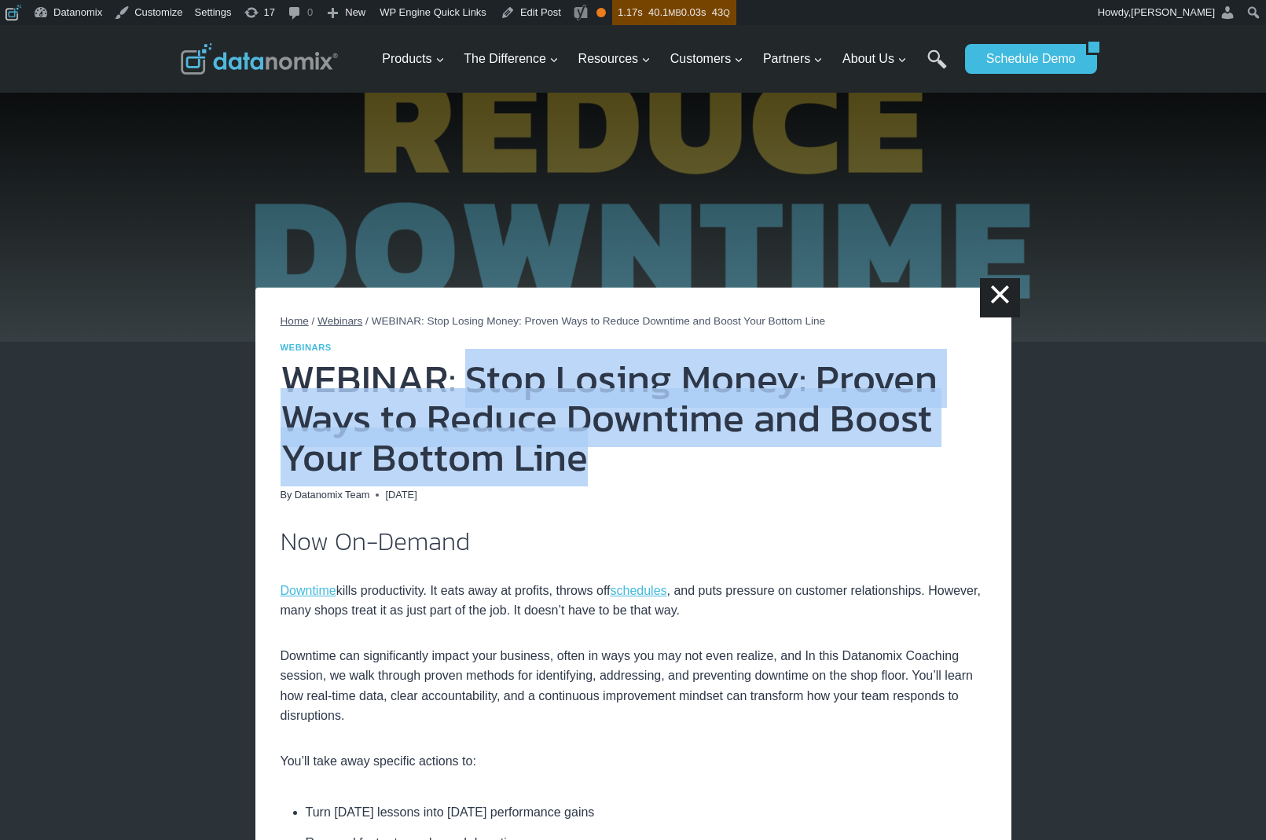
drag, startPoint x: 569, startPoint y: 417, endPoint x: 602, endPoint y: 462, distance: 56.3
click at [602, 461] on h1 "WEBINAR: Stop Losing Money: Proven Ways to Reduce Downtime and Boost Your Botto…" at bounding box center [634, 418] width 706 height 118
click at [927, 657] on p "Downtime can significantly impact your business, often in ways you may not even…" at bounding box center [634, 686] width 706 height 80
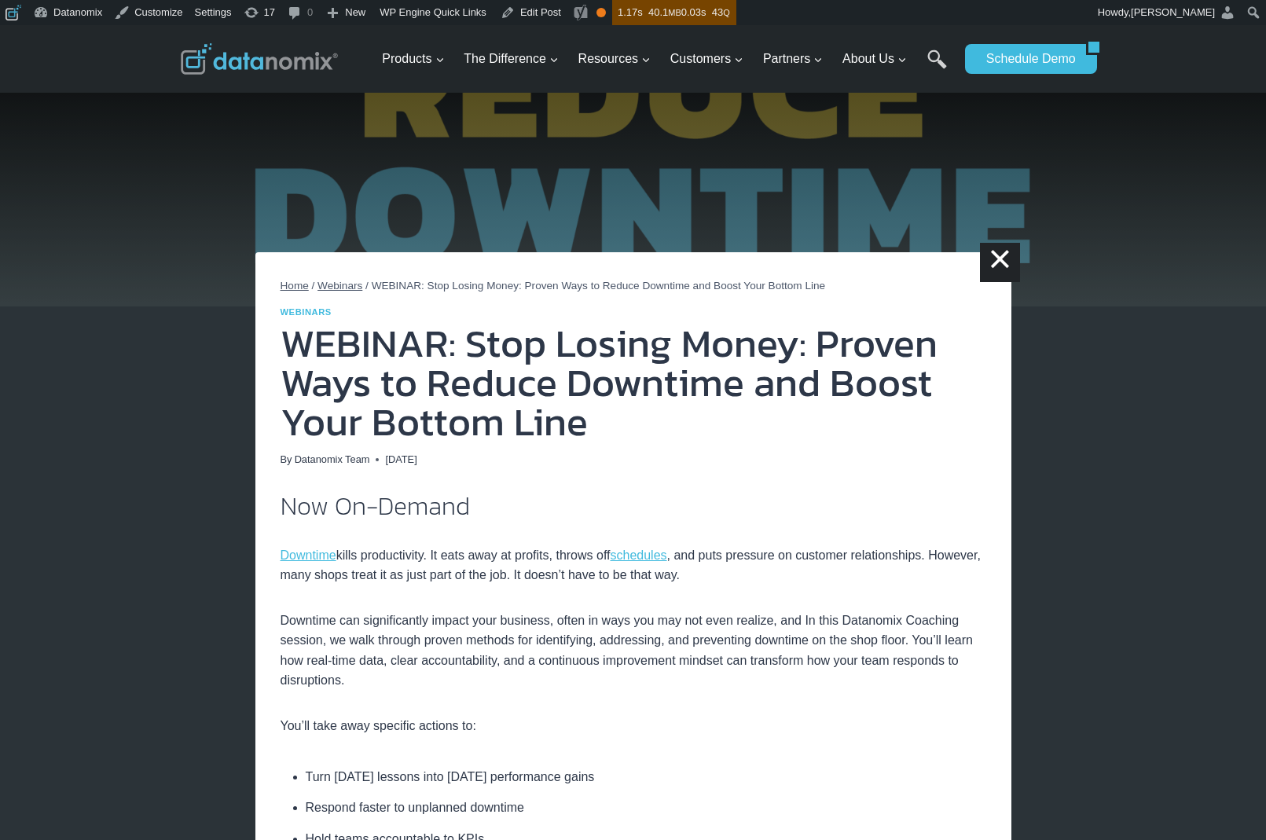
scroll to position [63, 0]
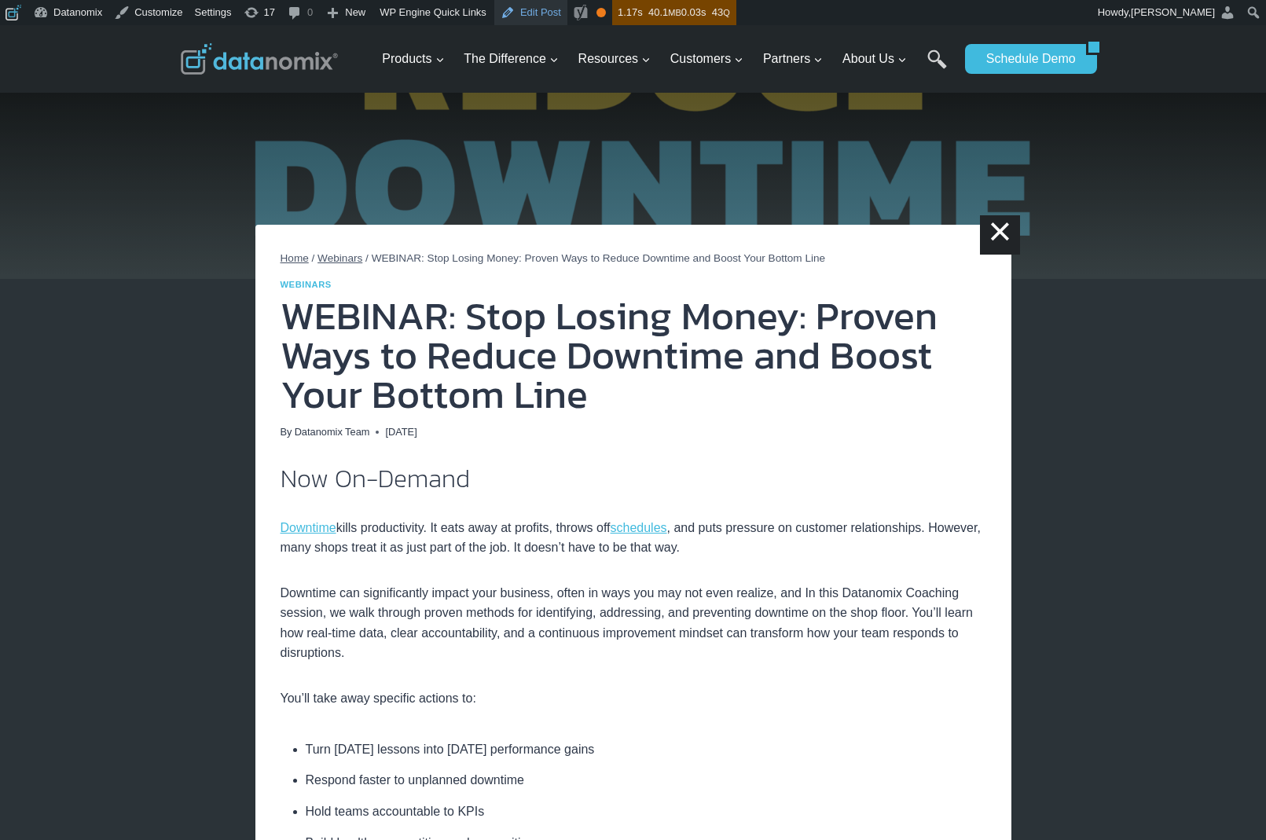
click at [542, 14] on link "Edit Post" at bounding box center [530, 12] width 73 height 25
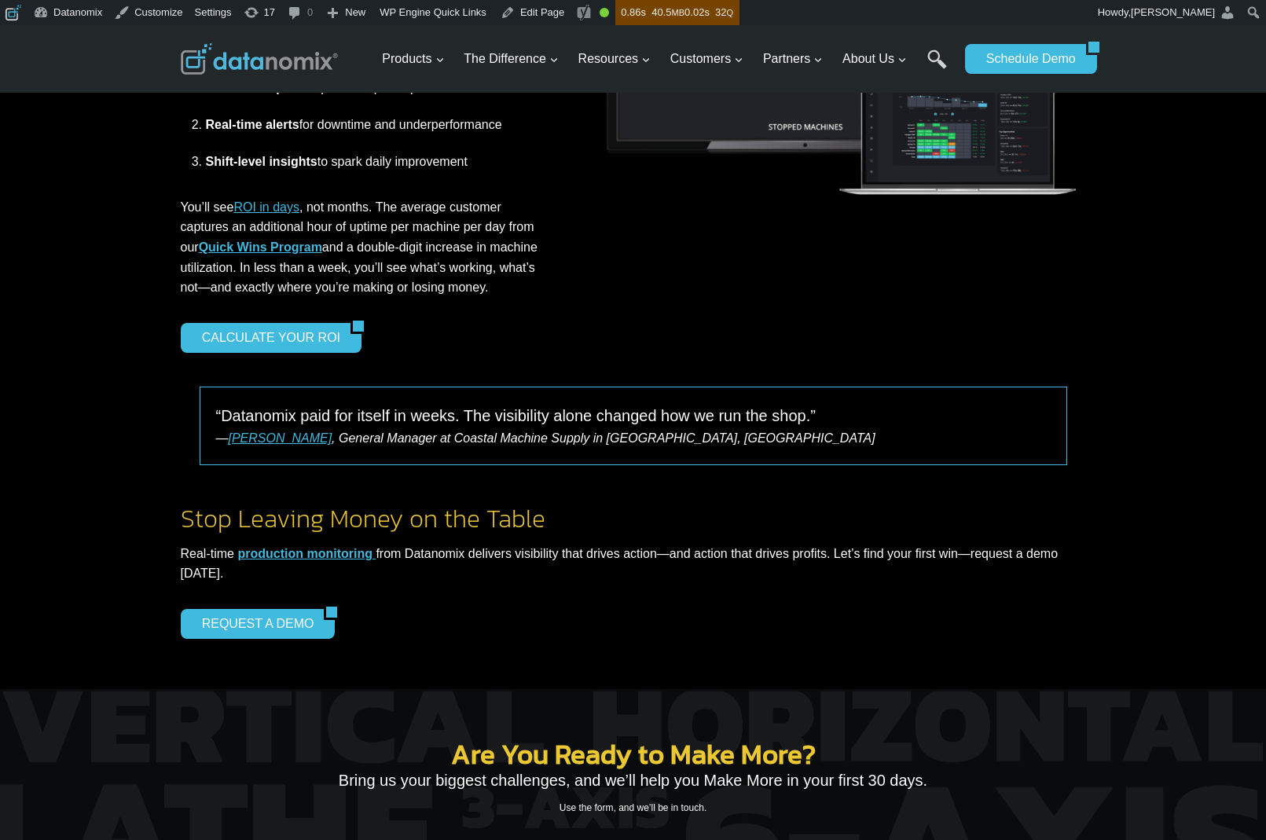
scroll to position [1015, 0]
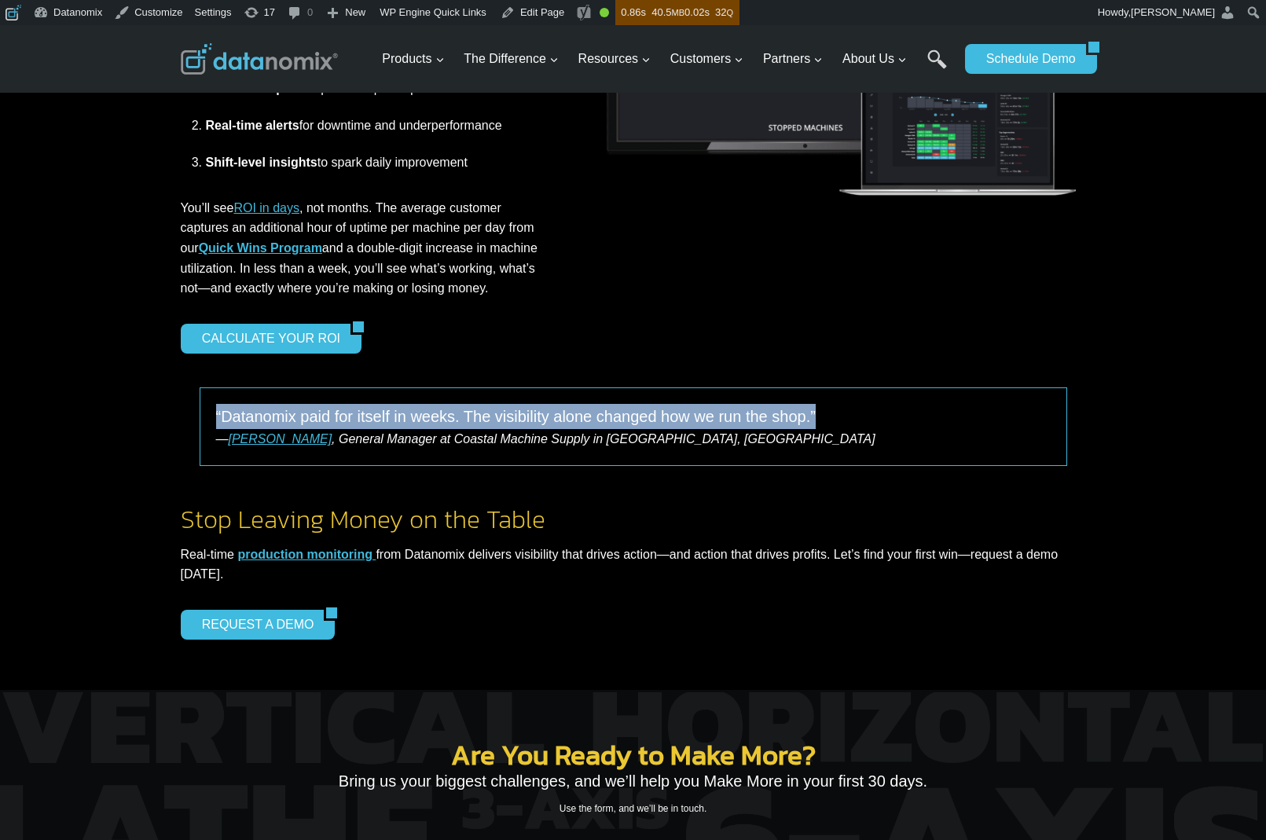
drag, startPoint x: 215, startPoint y: 415, endPoint x: 807, endPoint y: 413, distance: 591.8
click at [807, 413] on div "“Datanomix paid for itself in weeks. The visibility alone changed how we run th…" at bounding box center [634, 426] width 868 height 79
copy p "“Datanomix paid for itself in weeks. The visibility alone changed how we run th…"
click at [544, 16] on link "Edit Page" at bounding box center [532, 12] width 76 height 25
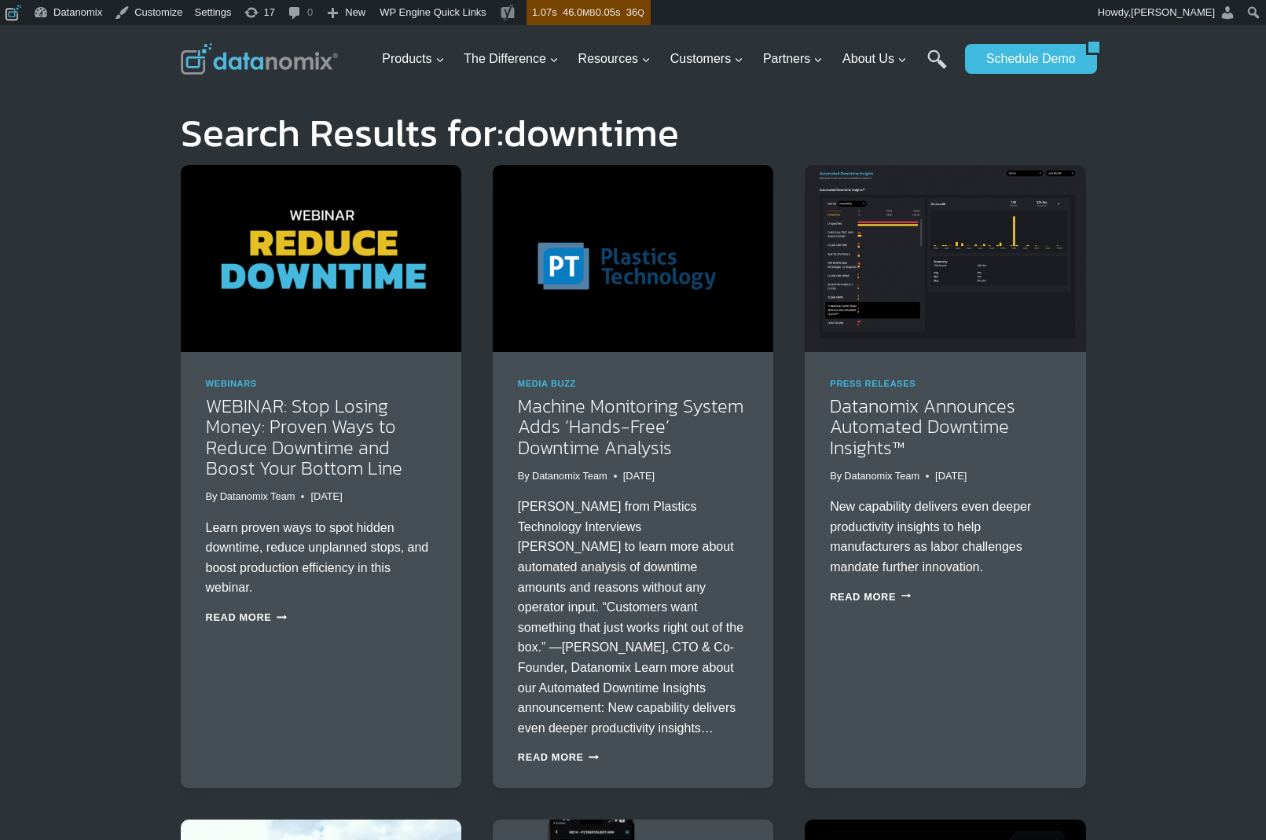
click at [278, 67] on img at bounding box center [259, 58] width 157 height 31
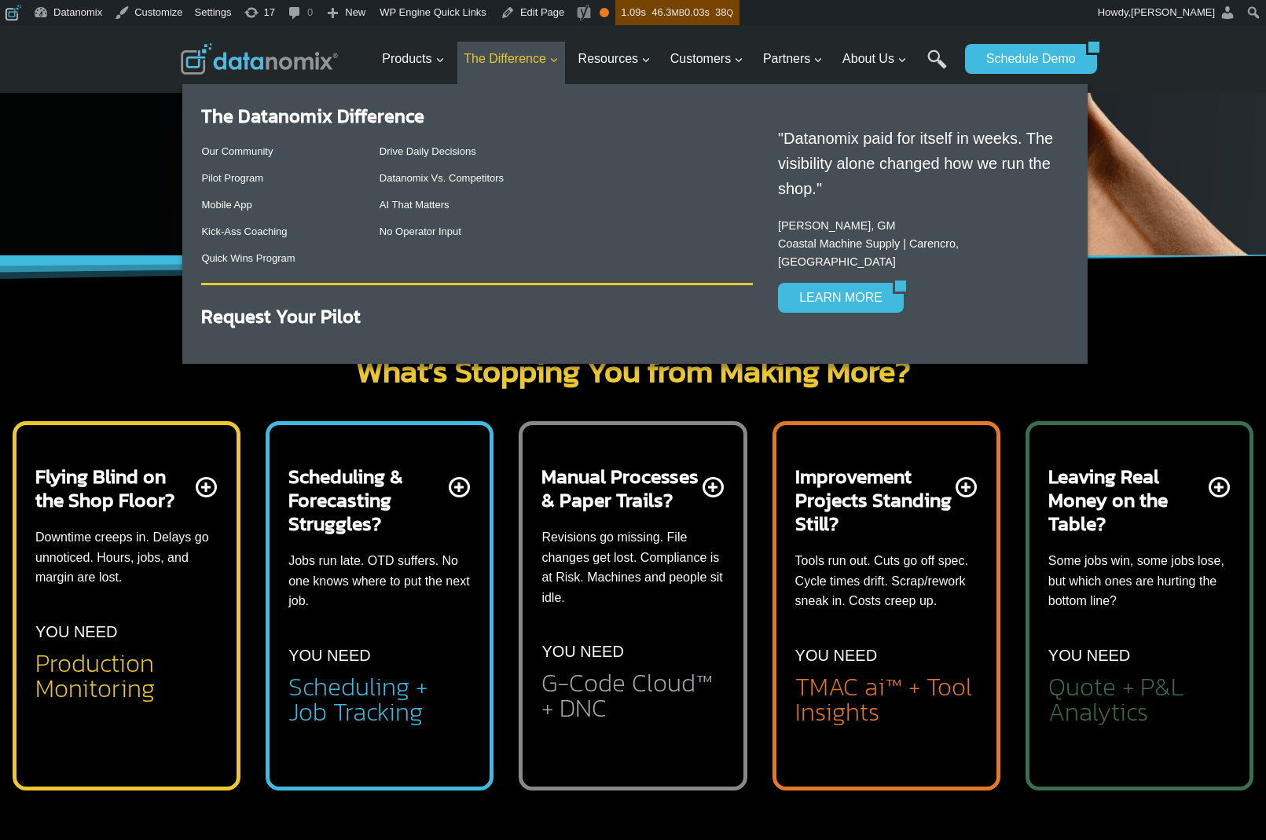
scroll to position [315, 0]
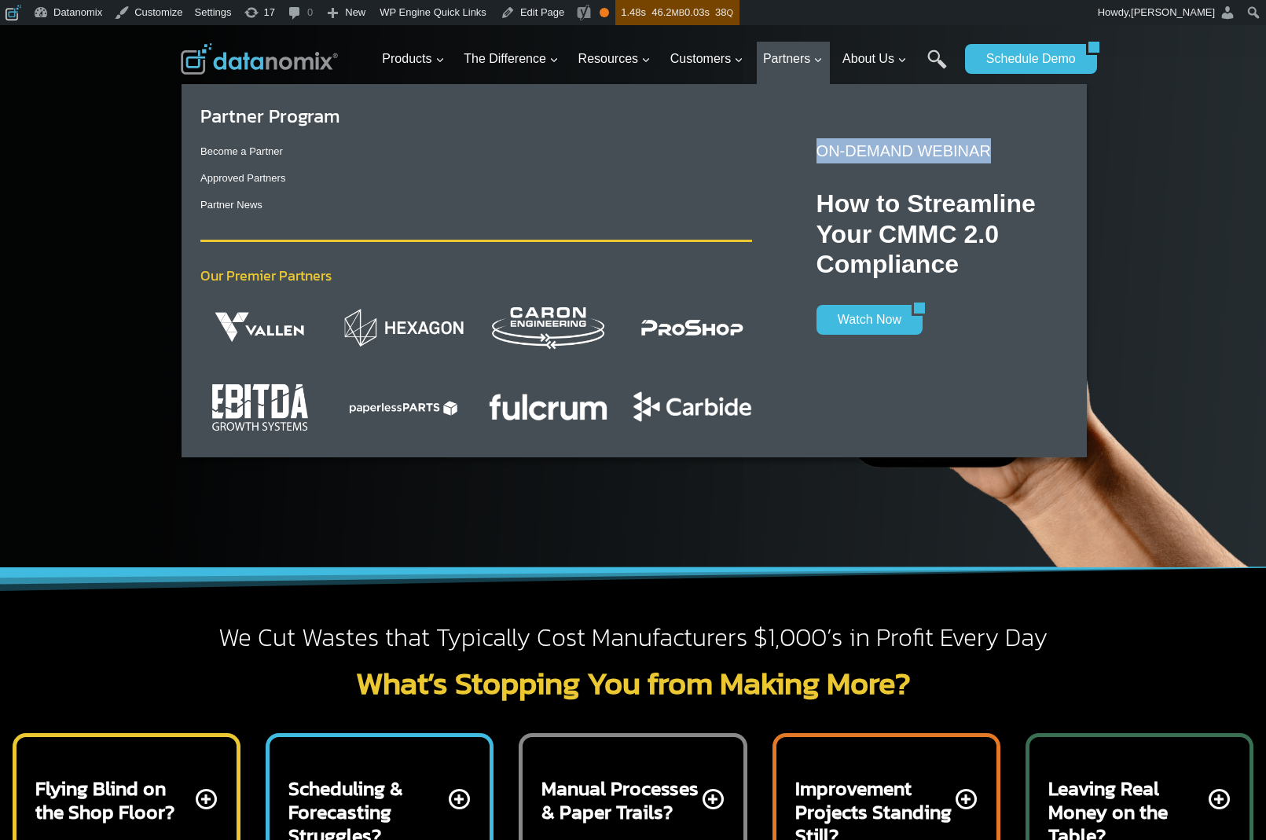
drag, startPoint x: 816, startPoint y: 151, endPoint x: 998, endPoint y: 154, distance: 182.4
click at [998, 154] on p "ON-DEMAND WEBINAR" at bounding box center [935, 150] width 236 height 25
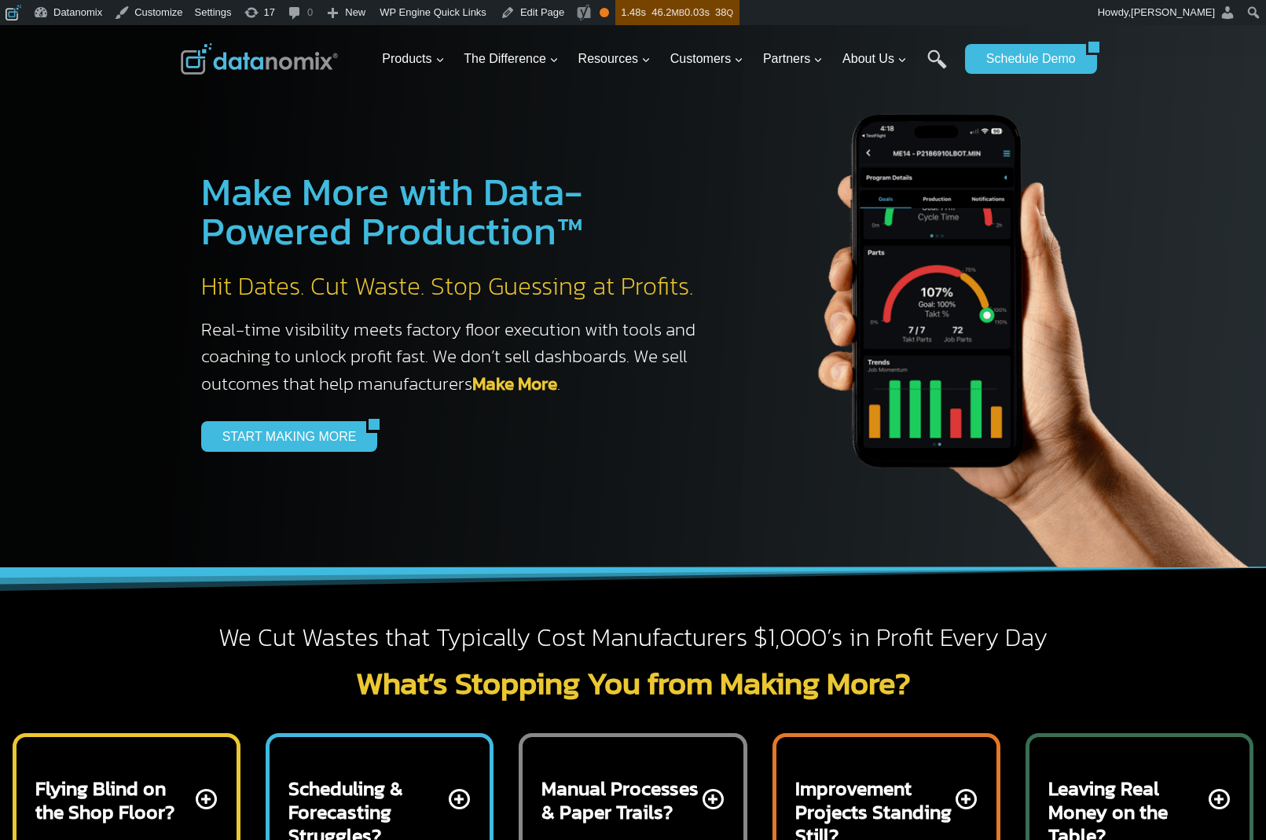
copy p "ON-DEMAND WEBINAR"
click at [6, 14] on span "Toolbar" at bounding box center [12, 11] width 12 height 22
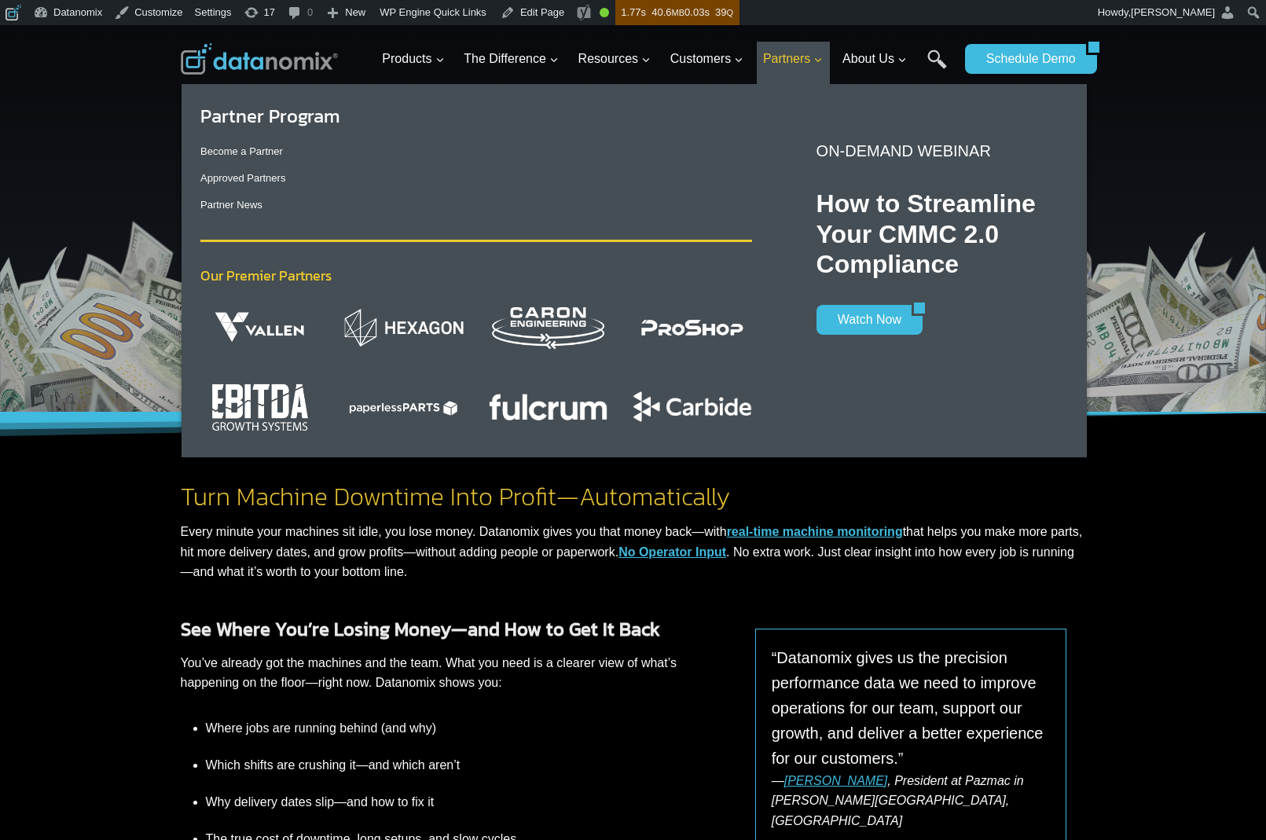
click at [802, 70] on link "Partners Expand" at bounding box center [793, 59] width 73 height 35
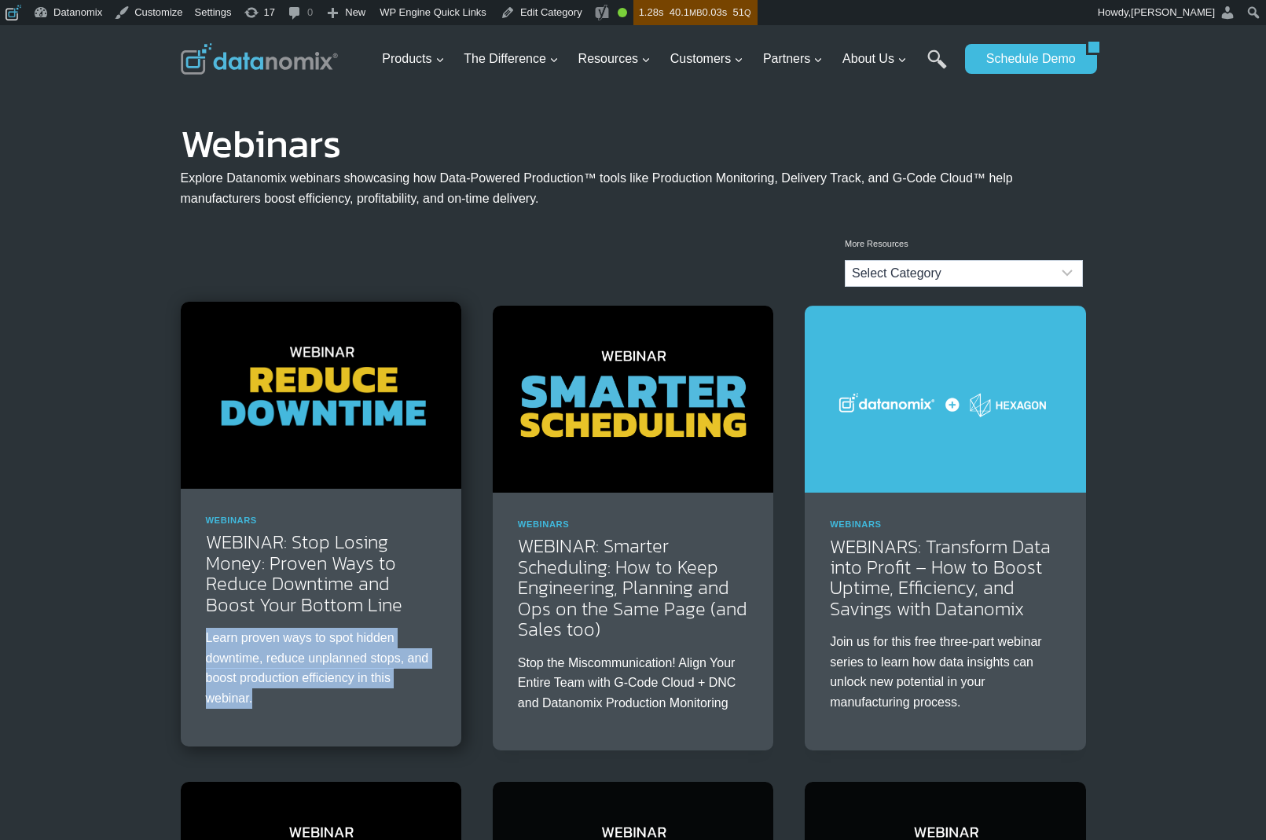
drag, startPoint x: 223, startPoint y: 654, endPoint x: 333, endPoint y: 715, distance: 126.0
click at [320, 711] on div "Webinars WEBINAR: Stop Losing Money: Proven Ways to Reduce Downtime and Boost Y…" at bounding box center [321, 618] width 281 height 258
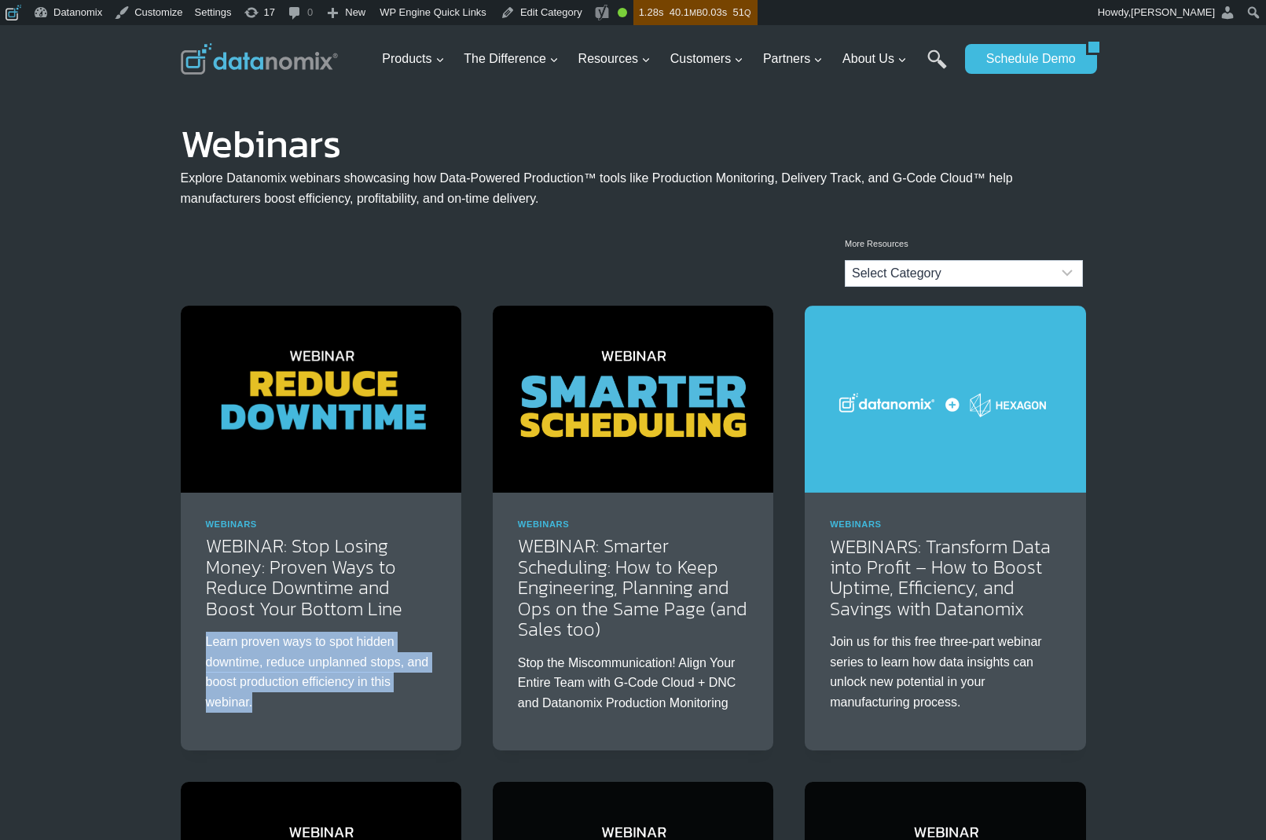
copy p "Learn proven ways to spot hidden downtime, reduce unplanned stops, and boost pr…"
click at [295, 384] on img at bounding box center [321, 399] width 281 height 187
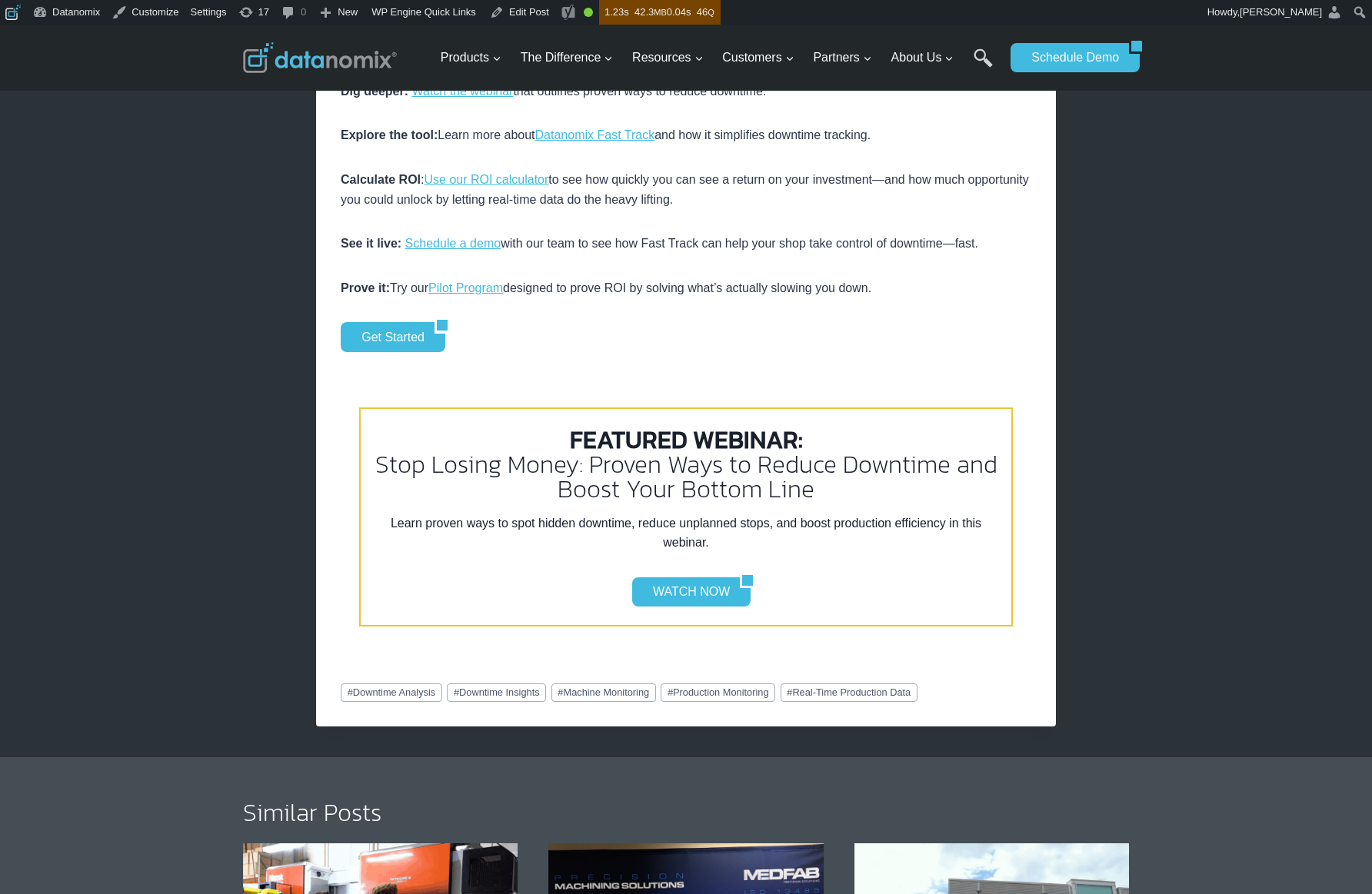
scroll to position [2785, 0]
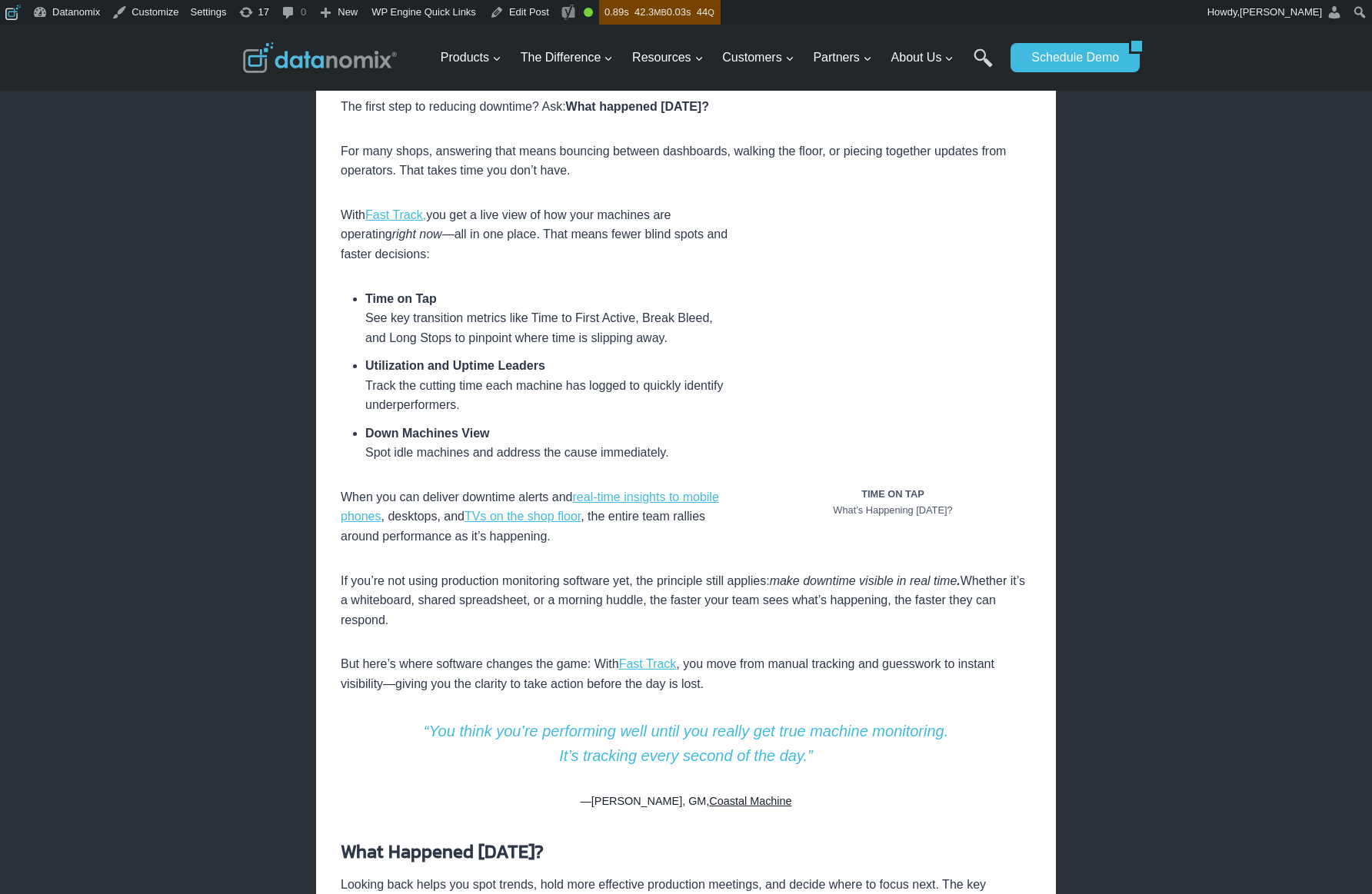
scroll to position [376, 0]
